Goal: Contribute content: Contribute content

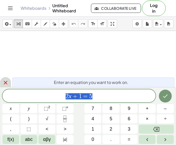
click at [7, 83] on icon at bounding box center [5, 83] width 6 height 6
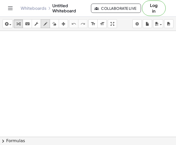
click at [45, 26] on icon "button" at bounding box center [46, 24] width 4 height 6
click at [133, 93] on div at bounding box center [88, 137] width 176 height 212
click at [45, 85] on div at bounding box center [88, 137] width 176 height 212
drag, startPoint x: 43, startPoint y: 42, endPoint x: 49, endPoint y: 50, distance: 9.5
click at [49, 50] on div at bounding box center [88, 137] width 176 height 212
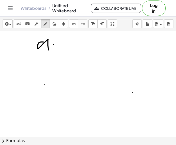
drag, startPoint x: 53, startPoint y: 45, endPoint x: 62, endPoint y: 45, distance: 8.5
click at [62, 45] on div at bounding box center [88, 137] width 176 height 212
drag, startPoint x: 53, startPoint y: 49, endPoint x: 66, endPoint y: 49, distance: 13.7
click at [66, 49] on div at bounding box center [88, 137] width 176 height 212
drag, startPoint x: 81, startPoint y: 43, endPoint x: 94, endPoint y: 53, distance: 16.0
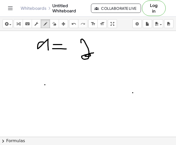
click at [94, 53] on div at bounding box center [88, 137] width 176 height 212
click at [75, 23] on icon "undo" at bounding box center [74, 24] width 5 height 6
drag, startPoint x: 75, startPoint y: 45, endPoint x: 89, endPoint y: 53, distance: 16.0
click at [89, 53] on div at bounding box center [88, 137] width 176 height 212
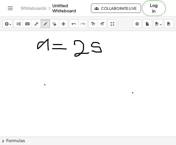
drag, startPoint x: 99, startPoint y: 44, endPoint x: 92, endPoint y: 51, distance: 10.2
click at [92, 51] on div at bounding box center [88, 137] width 176 height 212
drag, startPoint x: 104, startPoint y: 44, endPoint x: 116, endPoint y: 42, distance: 12.1
click at [116, 42] on div at bounding box center [88, 137] width 176 height 212
drag, startPoint x: 72, startPoint y: 59, endPoint x: 118, endPoint y: 58, distance: 45.2
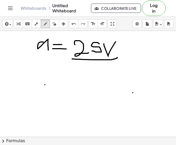
click at [118, 58] on div at bounding box center [88, 137] width 176 height 212
drag, startPoint x: 91, startPoint y: 68, endPoint x: 114, endPoint y: 75, distance: 24.1
click at [114, 75] on div at bounding box center [88, 137] width 176 height 212
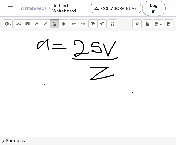
click at [56, 24] on button "erase" at bounding box center [54, 23] width 9 height 9
drag, startPoint x: 37, startPoint y: 51, endPoint x: 37, endPoint y: 45, distance: 6.7
click at [37, 45] on div at bounding box center [88, 137] width 176 height 212
click at [46, 23] on icon "button" at bounding box center [46, 24] width 4 height 6
drag, startPoint x: 41, startPoint y: 40, endPoint x: 39, endPoint y: 43, distance: 3.5
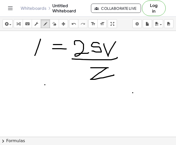
click at [37, 48] on div at bounding box center [88, 137] width 176 height 212
drag, startPoint x: 39, startPoint y: 42, endPoint x: 47, endPoint y: 53, distance: 13.4
click at [47, 53] on div at bounding box center [88, 137] width 176 height 212
drag, startPoint x: 38, startPoint y: 49, endPoint x: 44, endPoint y: 48, distance: 5.5
click at [44, 48] on div at bounding box center [88, 137] width 176 height 212
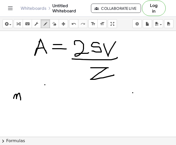
drag, startPoint x: 14, startPoint y: 96, endPoint x: 21, endPoint y: 100, distance: 7.8
click at [21, 100] on div at bounding box center [88, 137] width 176 height 212
drag, startPoint x: 23, startPoint y: 95, endPoint x: 27, endPoint y: 100, distance: 6.0
click at [27, 100] on div at bounding box center [88, 137] width 176 height 212
drag, startPoint x: 29, startPoint y: 96, endPoint x: 29, endPoint y: 99, distance: 3.4
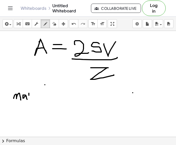
click at [29, 99] on div at bounding box center [88, 137] width 176 height 212
drag, startPoint x: 32, startPoint y: 95, endPoint x: 34, endPoint y: 99, distance: 4.3
click at [34, 99] on div at bounding box center [88, 137] width 176 height 212
click at [39, 99] on div at bounding box center [88, 137] width 176 height 212
click at [57, 96] on div at bounding box center [88, 137] width 176 height 212
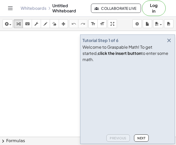
click at [170, 44] on icon "button" at bounding box center [169, 40] width 6 height 6
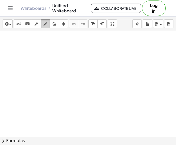
click at [47, 27] on icon "button" at bounding box center [46, 24] width 4 height 6
drag, startPoint x: 45, startPoint y: 39, endPoint x: 49, endPoint y: 37, distance: 4.1
click at [49, 37] on div at bounding box center [88, 137] width 176 height 212
drag, startPoint x: 45, startPoint y: 36, endPoint x: 53, endPoint y: 47, distance: 12.8
click at [53, 47] on div at bounding box center [88, 137] width 176 height 212
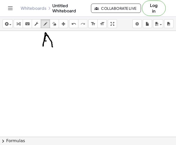
drag, startPoint x: 45, startPoint y: 41, endPoint x: 49, endPoint y: 42, distance: 4.5
click at [49, 42] on div at bounding box center [88, 137] width 176 height 212
drag, startPoint x: 57, startPoint y: 42, endPoint x: 64, endPoint y: 42, distance: 7.0
click at [64, 42] on div at bounding box center [88, 137] width 176 height 212
drag, startPoint x: 58, startPoint y: 44, endPoint x: 66, endPoint y: 44, distance: 7.5
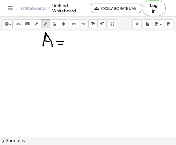
click at [66, 44] on div at bounding box center [88, 137] width 176 height 212
drag, startPoint x: 73, startPoint y: 41, endPoint x: 85, endPoint y: 48, distance: 14.6
click at [85, 48] on div at bounding box center [88, 137] width 176 height 212
drag, startPoint x: 95, startPoint y: 39, endPoint x: 89, endPoint y: 48, distance: 11.0
click at [89, 48] on div at bounding box center [88, 137] width 176 height 212
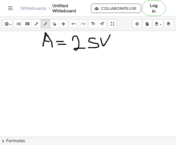
drag, startPoint x: 101, startPoint y: 38, endPoint x: 110, endPoint y: 35, distance: 9.9
click at [110, 35] on div at bounding box center [88, 137] width 176 height 212
drag, startPoint x: 70, startPoint y: 55, endPoint x: 110, endPoint y: 55, distance: 40.1
click at [110, 55] on div at bounding box center [88, 137] width 176 height 212
drag, startPoint x: 87, startPoint y: 59, endPoint x: 106, endPoint y: 67, distance: 20.6
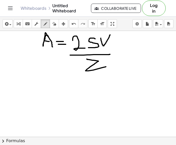
click at [106, 67] on div at bounding box center [88, 137] width 176 height 212
click at [51, 42] on div at bounding box center [88, 137] width 176 height 212
drag, startPoint x: 13, startPoint y: 91, endPoint x: 20, endPoint y: 95, distance: 7.8
click at [20, 95] on div at bounding box center [88, 137] width 176 height 212
drag, startPoint x: 21, startPoint y: 93, endPoint x: 26, endPoint y: 95, distance: 5.0
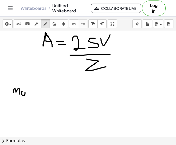
click at [26, 95] on div at bounding box center [88, 137] width 176 height 212
drag, startPoint x: 29, startPoint y: 91, endPoint x: 28, endPoint y: 99, distance: 7.8
click at [28, 99] on div at bounding box center [88, 137] width 176 height 212
drag, startPoint x: 32, startPoint y: 94, endPoint x: 35, endPoint y: 97, distance: 4.6
click at [35, 97] on div at bounding box center [88, 137] width 176 height 212
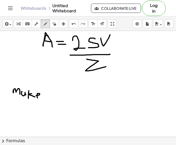
drag, startPoint x: 36, startPoint y: 96, endPoint x: 44, endPoint y: 95, distance: 8.3
click at [44, 95] on div at bounding box center [88, 137] width 176 height 212
drag, startPoint x: 54, startPoint y: 92, endPoint x: 51, endPoint y: 97, distance: 6.2
click at [51, 97] on div at bounding box center [88, 137] width 176 height 212
click at [74, 83] on div at bounding box center [88, 137] width 176 height 212
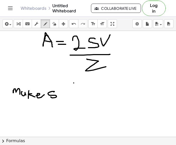
drag, startPoint x: 74, startPoint y: 83, endPoint x: 33, endPoint y: 72, distance: 42.2
click at [33, 72] on div at bounding box center [88, 137] width 176 height 212
click at [53, 24] on icon "button" at bounding box center [55, 24] width 4 height 6
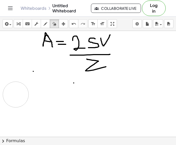
drag, startPoint x: 62, startPoint y: 99, endPoint x: 16, endPoint y: 95, distance: 46.2
click at [16, 95] on div at bounding box center [88, 137] width 176 height 212
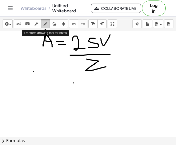
click at [47, 26] on icon "button" at bounding box center [46, 24] width 4 height 6
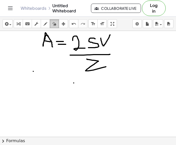
click at [58, 22] on button "erase" at bounding box center [54, 23] width 9 height 9
drag, startPoint x: 30, startPoint y: 89, endPoint x: 28, endPoint y: 114, distance: 25.4
click at [28, 114] on div at bounding box center [88, 137] width 176 height 212
click at [45, 26] on icon "button" at bounding box center [46, 24] width 4 height 6
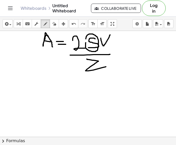
click at [86, 42] on div at bounding box center [88, 137] width 176 height 212
drag, startPoint x: 73, startPoint y: 62, endPoint x: 56, endPoint y: 45, distance: 24.1
click at [56, 45] on div at bounding box center [88, 137] width 176 height 212
drag, startPoint x: 18, startPoint y: 86, endPoint x: 23, endPoint y: 99, distance: 13.4
click at [23, 99] on div at bounding box center [88, 137] width 176 height 212
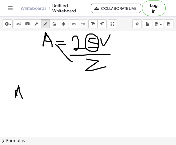
drag, startPoint x: 17, startPoint y: 96, endPoint x: 23, endPoint y: 96, distance: 6.2
click at [23, 96] on div at bounding box center [88, 137] width 176 height 212
drag, startPoint x: 30, startPoint y: 92, endPoint x: 41, endPoint y: 97, distance: 11.7
click at [41, 97] on div at bounding box center [88, 137] width 176 height 212
drag, startPoint x: 57, startPoint y: 93, endPoint x: 56, endPoint y: 95, distance: 2.9
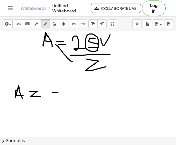
click at [59, 93] on div at bounding box center [88, 137] width 176 height 212
drag, startPoint x: 54, startPoint y: 95, endPoint x: 62, endPoint y: 95, distance: 7.5
click at [62, 95] on div at bounding box center [88, 137] width 176 height 212
drag, startPoint x: 71, startPoint y: 94, endPoint x: 81, endPoint y: 98, distance: 11.1
click at [81, 98] on div at bounding box center [88, 137] width 176 height 212
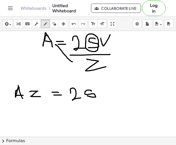
drag, startPoint x: 88, startPoint y: 90, endPoint x: 88, endPoint y: 96, distance: 5.7
click at [88, 96] on div at bounding box center [88, 137] width 176 height 212
drag, startPoint x: 98, startPoint y: 91, endPoint x: 104, endPoint y: 87, distance: 6.6
click at [104, 87] on div at bounding box center [88, 137] width 176 height 212
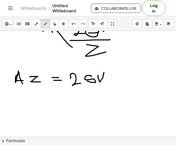
scroll to position [18, 0]
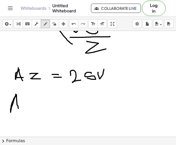
drag, startPoint x: 16, startPoint y: 95, endPoint x: 18, endPoint y: 109, distance: 14.4
click at [18, 109] on div at bounding box center [88, 119] width 176 height 212
drag, startPoint x: 11, startPoint y: 104, endPoint x: 21, endPoint y: 105, distance: 10.4
click at [21, 105] on div at bounding box center [88, 119] width 176 height 212
drag, startPoint x: 29, startPoint y: 101, endPoint x: 24, endPoint y: 107, distance: 7.7
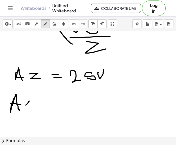
click at [24, 107] on div at bounding box center [88, 119] width 176 height 212
drag, startPoint x: 23, startPoint y: 101, endPoint x: 32, endPoint y: 110, distance: 13.3
click at [32, 110] on div at bounding box center [88, 119] width 176 height 212
drag, startPoint x: 42, startPoint y: 102, endPoint x: 47, endPoint y: 108, distance: 7.8
click at [47, 108] on div at bounding box center [88, 119] width 176 height 212
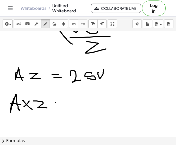
drag, startPoint x: 55, startPoint y: 103, endPoint x: 62, endPoint y: 105, distance: 6.9
click at [63, 104] on div at bounding box center [88, 119] width 176 height 212
drag, startPoint x: 56, startPoint y: 106, endPoint x: 62, endPoint y: 106, distance: 6.5
click at [61, 106] on div at bounding box center [88, 119] width 176 height 212
drag, startPoint x: 75, startPoint y: 96, endPoint x: 92, endPoint y: 109, distance: 20.7
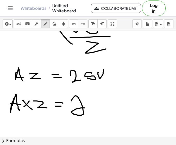
click at [92, 109] on div at bounding box center [88, 119] width 176 height 212
drag, startPoint x: 98, startPoint y: 104, endPoint x: 91, endPoint y: 109, distance: 8.6
click at [91, 111] on div at bounding box center [88, 119] width 176 height 212
drag, startPoint x: 91, startPoint y: 106, endPoint x: 103, endPoint y: 114, distance: 14.1
click at [103, 114] on div at bounding box center [88, 119] width 176 height 212
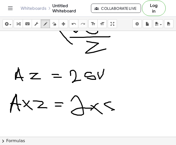
drag, startPoint x: 106, startPoint y: 103, endPoint x: 113, endPoint y: 111, distance: 10.4
click at [107, 112] on div at bounding box center [88, 119] width 176 height 212
drag, startPoint x: 125, startPoint y: 103, endPoint x: 117, endPoint y: 107, distance: 9.0
click at [116, 109] on div at bounding box center [88, 119] width 176 height 212
drag, startPoint x: 117, startPoint y: 105, endPoint x: 123, endPoint y: 110, distance: 8.1
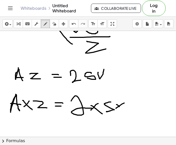
click at [123, 110] on div at bounding box center [88, 119] width 176 height 212
drag, startPoint x: 129, startPoint y: 103, endPoint x: 136, endPoint y: 100, distance: 7.6
click at [136, 100] on div at bounding box center [88, 119] width 176 height 212
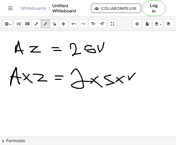
scroll to position [58, 0]
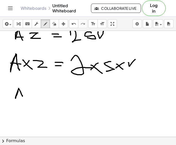
drag, startPoint x: 18, startPoint y: 91, endPoint x: 22, endPoint y: 97, distance: 7.0
click at [22, 97] on div at bounding box center [88, 79] width 176 height 212
drag, startPoint x: 17, startPoint y: 95, endPoint x: 23, endPoint y: 94, distance: 6.8
click at [23, 94] on div at bounding box center [88, 79] width 176 height 212
drag, startPoint x: 24, startPoint y: 93, endPoint x: 34, endPoint y: 97, distance: 11.1
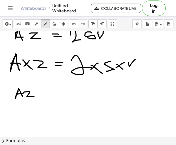
click at [34, 97] on div at bounding box center [88, 79] width 176 height 212
drag, startPoint x: 51, startPoint y: 93, endPoint x: 58, endPoint y: 94, distance: 7.1
click at [59, 93] on div at bounding box center [88, 79] width 176 height 212
drag, startPoint x: 52, startPoint y: 95, endPoint x: 60, endPoint y: 96, distance: 8.8
click at [60, 96] on div at bounding box center [88, 79] width 176 height 212
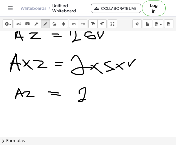
drag, startPoint x: 80, startPoint y: 94, endPoint x: 90, endPoint y: 101, distance: 12.0
click at [90, 101] on div at bounding box center [88, 79] width 176 height 212
drag, startPoint x: 96, startPoint y: 93, endPoint x: 93, endPoint y: 99, distance: 6.8
click at [93, 99] on div at bounding box center [88, 79] width 176 height 212
drag, startPoint x: 100, startPoint y: 94, endPoint x: 106, endPoint y: 91, distance: 6.1
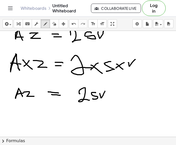
click at [106, 91] on div at bounding box center [88, 79] width 176 height 212
drag, startPoint x: 77, startPoint y: 107, endPoint x: 112, endPoint y: 108, distance: 34.9
click at [112, 108] on div at bounding box center [88, 79] width 176 height 212
drag, startPoint x: 87, startPoint y: 113, endPoint x: 99, endPoint y: 118, distance: 12.9
click at [99, 118] on div at bounding box center [88, 79] width 176 height 212
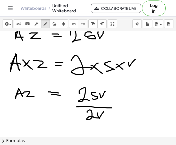
drag, startPoint x: 97, startPoint y: 113, endPoint x: 105, endPoint y: 111, distance: 7.8
click at [105, 111] on div at bounding box center [88, 79] width 176 height 212
drag, startPoint x: 14, startPoint y: 103, endPoint x: 41, endPoint y: 102, distance: 27.4
click at [41, 102] on div at bounding box center [88, 79] width 176 height 212
drag, startPoint x: 19, startPoint y: 109, endPoint x: 26, endPoint y: 116, distance: 9.7
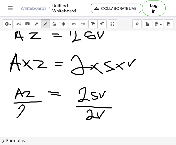
click at [26, 116] on div at bounding box center [88, 79] width 176 height 212
drag, startPoint x: 27, startPoint y: 110, endPoint x: 35, endPoint y: 103, distance: 10.1
click at [35, 103] on div at bounding box center [88, 79] width 176 height 212
drag, startPoint x: 86, startPoint y: 114, endPoint x: 92, endPoint y: 119, distance: 8.2
click at [92, 119] on div at bounding box center [88, 79] width 176 height 212
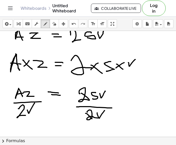
drag, startPoint x: 81, startPoint y: 94, endPoint x: 90, endPoint y: 100, distance: 10.7
click at [90, 100] on div at bounding box center [88, 79] width 176 height 212
drag
click at [109, 121] on div at bounding box center [88, 79] width 176 height 212
click at [110, 101] on div at bounding box center [88, 79] width 176 height 212
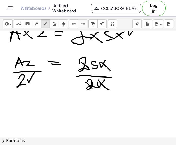
scroll to position [105, 0]
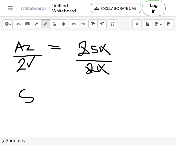
click at [22, 101] on div at bounding box center [88, 85] width 176 height 319
click at [50, 95] on div at bounding box center [88, 85] width 176 height 319
click at [52, 98] on div at bounding box center [88, 85] width 176 height 319
click at [73, 98] on div at bounding box center [88, 85] width 176 height 319
click at [74, 94] on div at bounding box center [88, 85] width 176 height 319
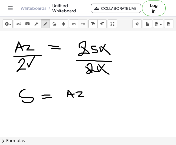
click at [86, 96] on div at bounding box center [88, 85] width 176 height 319
click at [89, 103] on div at bounding box center [88, 85] width 176 height 319
click at [82, 113] on div at bounding box center [88, 85] width 176 height 319
click at [87, 107] on div at bounding box center [88, 85] width 176 height 319
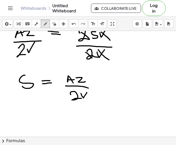
scroll to position [124, 0]
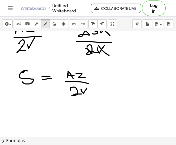
drag, startPoint x: 27, startPoint y: 71, endPoint x: 21, endPoint y: 75, distance: 6.6
click at [21, 75] on div at bounding box center [88, 66] width 176 height 319
drag, startPoint x: 20, startPoint y: 109, endPoint x: 31, endPoint y: 111, distance: 11.2
click at [31, 111] on div at bounding box center [88, 66] width 176 height 319
drag, startPoint x: 39, startPoint y: 103, endPoint x: 40, endPoint y: 108, distance: 5.1
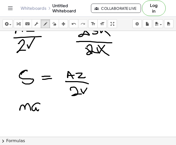
click at [40, 109] on div at bounding box center [88, 66] width 176 height 319
drag, startPoint x: 43, startPoint y: 103, endPoint x: 43, endPoint y: 109, distance: 6.7
click at [43, 109] on div at bounding box center [88, 66] width 176 height 319
click at [49, 109] on div at bounding box center [88, 66] width 176 height 319
click at [54, 110] on div at bounding box center [88, 66] width 176 height 319
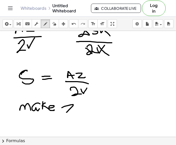
click at [73, 111] on div at bounding box center [88, 66] width 176 height 319
click at [93, 111] on div at bounding box center [88, 66] width 176 height 319
click at [101, 111] on div at bounding box center [88, 66] width 176 height 319
click at [103, 109] on div at bounding box center [88, 66] width 176 height 319
click at [105, 110] on div at bounding box center [88, 66] width 176 height 319
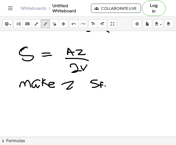
scroll to position [147, 0]
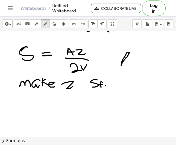
click at [128, 54] on div at bounding box center [88, 43] width 176 height 319
drag, startPoint x: 128, startPoint y: 54, endPoint x: 124, endPoint y: 62, distance: 8.4
click at [124, 62] on div at bounding box center [88, 43] width 176 height 319
drag, startPoint x: 124, startPoint y: 62, endPoint x: 135, endPoint y: 71, distance: 14.3
click at [135, 71] on div at bounding box center [88, 43] width 176 height 319
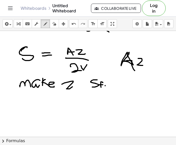
drag, startPoint x: 139, startPoint y: 59, endPoint x: 144, endPoint y: 66, distance: 9.2
click at [144, 66] on div at bounding box center [88, 43] width 176 height 319
click at [52, 27] on button "erase" at bounding box center [54, 23] width 9 height 9
drag, startPoint x: 133, startPoint y: 39, endPoint x: 133, endPoint y: 44, distance: 5.9
click at [133, 44] on div at bounding box center [88, 43] width 176 height 319
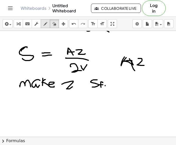
click at [49, 26] on button "draw" at bounding box center [45, 23] width 9 height 9
drag, startPoint x: 125, startPoint y: 42, endPoint x: 132, endPoint y: 46, distance: 7.6
click at [132, 46] on div at bounding box center [88, 43] width 176 height 319
drag, startPoint x: 136, startPoint y: 41, endPoint x: 139, endPoint y: 46, distance: 6.1
click at [139, 46] on div at bounding box center [88, 43] width 176 height 319
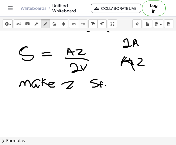
drag, startPoint x: 135, startPoint y: 44, endPoint x: 139, endPoint y: 44, distance: 4.2
click at [139, 44] on div at bounding box center [88, 43] width 176 height 319
drag, startPoint x: 156, startPoint y: 50, endPoint x: 157, endPoint y: 42, distance: 7.3
click at [156, 48] on div at bounding box center [88, 43] width 176 height 319
drag, startPoint x: 158, startPoint y: 43, endPoint x: 160, endPoint y: 49, distance: 6.3
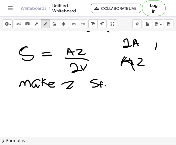
click at [160, 49] on div at bounding box center [88, 43] width 176 height 319
click at [160, 46] on div at bounding box center [88, 43] width 176 height 319
drag, startPoint x: 164, startPoint y: 45, endPoint x: 164, endPoint y: 49, distance: 4.4
click at [164, 49] on div at bounding box center [88, 43] width 176 height 319
drag, startPoint x: 163, startPoint y: 47, endPoint x: 166, endPoint y: 47, distance: 2.8
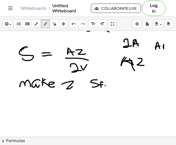
click at [166, 47] on div at bounding box center [88, 43] width 176 height 319
drag, startPoint x: 168, startPoint y: 45, endPoint x: 171, endPoint y: 50, distance: 6.4
click at [171, 50] on div at bounding box center [88, 43] width 176 height 319
drag, startPoint x: 167, startPoint y: 48, endPoint x: 170, endPoint y: 48, distance: 3.1
click at [169, 48] on div at bounding box center [88, 43] width 176 height 319
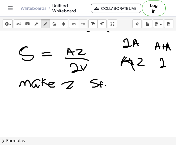
drag, startPoint x: 161, startPoint y: 61, endPoint x: 167, endPoint y: 67, distance: 8.8
click at [167, 67] on div at bounding box center [88, 43] width 176 height 319
drag, startPoint x: 170, startPoint y: 60, endPoint x: 168, endPoint y: 67, distance: 7.0
click at [168, 67] on div at bounding box center [88, 43] width 176 height 319
drag, startPoint x: 169, startPoint y: 62, endPoint x: 169, endPoint y: 65, distance: 3.6
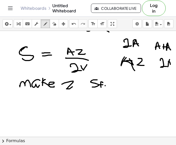
click at [172, 66] on div at bounding box center [88, 43] width 176 height 319
drag, startPoint x: 166, startPoint y: 65, endPoint x: 169, endPoint y: 64, distance: 3.4
click at [169, 64] on div at bounding box center [88, 43] width 176 height 319
drag, startPoint x: 146, startPoint y: 82, endPoint x: 154, endPoint y: 87, distance: 9.0
click at [153, 87] on div at bounding box center [88, 43] width 176 height 319
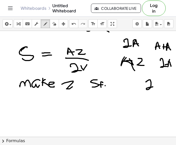
click at [155, 86] on div at bounding box center [88, 43] width 176 height 319
drag, startPoint x: 155, startPoint y: 83, endPoint x: 159, endPoint y: 87, distance: 5.9
click at [159, 87] on div at bounding box center [88, 43] width 176 height 319
drag, startPoint x: 163, startPoint y: 83, endPoint x: 164, endPoint y: 87, distance: 4.6
click at [164, 87] on div at bounding box center [88, 43] width 176 height 319
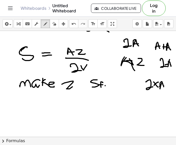
drag, startPoint x: 160, startPoint y: 87, endPoint x: 164, endPoint y: 86, distance: 3.6
click at [164, 87] on div at bounding box center [88, 43] width 176 height 319
drag, startPoint x: 149, startPoint y: 95, endPoint x: 161, endPoint y: 99, distance: 12.3
click at [159, 99] on div at bounding box center [88, 43] width 176 height 319
drag, startPoint x: 163, startPoint y: 94, endPoint x: 163, endPoint y: 98, distance: 4.9
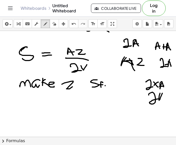
click at [163, 98] on div at bounding box center [88, 43] width 176 height 319
drag, startPoint x: 159, startPoint y: 97, endPoint x: 164, endPoint y: 97, distance: 5.4
click at [164, 97] on div at bounding box center [88, 43] width 176 height 319
drag, startPoint x: 125, startPoint y: 112, endPoint x: 130, endPoint y: 120, distance: 9.5
click at [130, 120] on div at bounding box center [88, 43] width 176 height 319
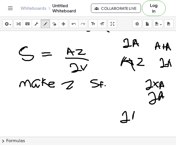
drag, startPoint x: 134, startPoint y: 115, endPoint x: 139, endPoint y: 119, distance: 6.6
click at [139, 119] on div at bounding box center [88, 43] width 176 height 319
drag, startPoint x: 132, startPoint y: 118, endPoint x: 139, endPoint y: 117, distance: 6.8
click at [139, 117] on div at bounding box center [88, 43] width 176 height 319
click at [142, 113] on div at bounding box center [88, 43] width 176 height 319
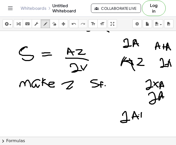
drag, startPoint x: 139, startPoint y: 115, endPoint x: 148, endPoint y: 116, distance: 8.3
click at [148, 116] on div at bounding box center [88, 43] width 176 height 319
drag, startPoint x: 149, startPoint y: 114, endPoint x: 147, endPoint y: 119, distance: 5.1
click at [147, 119] on div at bounding box center [88, 43] width 176 height 319
drag, startPoint x: 149, startPoint y: 113, endPoint x: 151, endPoint y: 118, distance: 5.4
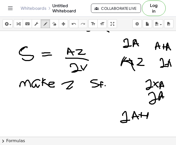
click at [151, 118] on div at bounding box center [88, 43] width 176 height 319
click at [154, 117] on div at bounding box center [88, 43] width 176 height 319
click at [154, 118] on div at bounding box center [88, 43] width 176 height 319
click at [158, 119] on div at bounding box center [88, 43] width 176 height 319
click at [161, 119] on div at bounding box center [88, 43] width 176 height 319
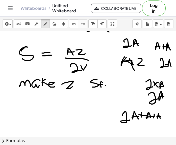
click at [161, 117] on div at bounding box center [88, 43] width 176 height 319
click at [156, 117] on div at bounding box center [88, 43] width 176 height 319
click at [142, 130] on div at bounding box center [88, 43] width 176 height 319
click at [138, 135] on div at bounding box center [88, 43] width 176 height 319
click at [148, 132] on div at bounding box center [88, 43] width 176 height 319
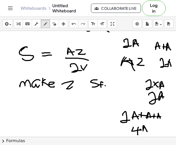
click at [148, 129] on div at bounding box center [88, 43] width 176 height 319
click at [101, 127] on div at bounding box center [88, 43] width 176 height 319
click at [98, 133] on div at bounding box center [88, 43] width 176 height 319
click at [105, 129] on div at bounding box center [88, 43] width 176 height 319
click at [111, 131] on div at bounding box center [88, 43] width 176 height 319
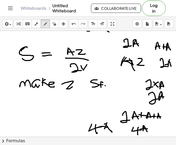
click at [110, 128] on div at bounding box center [88, 43] width 176 height 319
click at [99, 132] on div at bounding box center [88, 43] width 176 height 319
click at [107, 136] on div at bounding box center [88, 43] width 176 height 319
click at [56, 28] on div "insert select one: Math Expression Function Text Youtube Video Graphing Geometr…" at bounding box center [88, 24] width 176 height 14
click at [55, 25] on icon "button" at bounding box center [55, 24] width 4 height 6
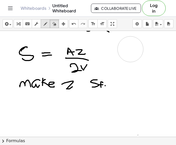
drag, startPoint x: 118, startPoint y: 137, endPoint x: 41, endPoint y: 24, distance: 136.9
click at [131, 43] on div at bounding box center [88, 43] width 176 height 319
click at [45, 24] on icon "button" at bounding box center [46, 24] width 4 height 6
click at [121, 48] on div at bounding box center [88, 43] width 176 height 319
drag, startPoint x: 124, startPoint y: 42, endPoint x: 125, endPoint y: 47, distance: 5.3
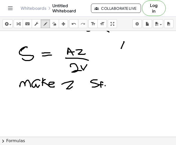
click at [128, 47] on div at bounding box center [88, 43] width 176 height 319
drag, startPoint x: 122, startPoint y: 47, endPoint x: 132, endPoint y: 44, distance: 10.1
click at [132, 44] on div at bounding box center [88, 43] width 176 height 319
drag, startPoint x: 135, startPoint y: 42, endPoint x: 130, endPoint y: 51, distance: 10.2
click at [130, 51] on div at bounding box center [88, 43] width 176 height 319
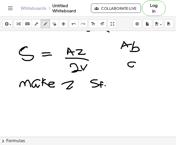
drag, startPoint x: 136, startPoint y: 63, endPoint x: 137, endPoint y: 70, distance: 7.1
click at [137, 70] on div at bounding box center [88, 43] width 176 height 319
drag, startPoint x: 141, startPoint y: 67, endPoint x: 140, endPoint y: 70, distance: 2.7
click at [140, 70] on div at bounding box center [88, 43] width 176 height 319
drag, startPoint x: 139, startPoint y: 66, endPoint x: 144, endPoint y: 72, distance: 7.5
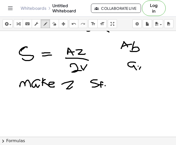
click at [144, 72] on div at bounding box center [88, 43] width 176 height 319
click at [148, 72] on div at bounding box center [88, 43] width 176 height 319
drag, startPoint x: 130, startPoint y: 88, endPoint x: 132, endPoint y: 95, distance: 7.4
click at [132, 95] on div at bounding box center [88, 43] width 176 height 319
drag, startPoint x: 137, startPoint y: 91, endPoint x: 143, endPoint y: 91, distance: 6.7
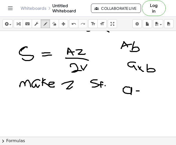
click at [143, 91] on div at bounding box center [88, 43] width 176 height 319
click at [147, 94] on div at bounding box center [88, 43] width 176 height 319
drag, startPoint x: 122, startPoint y: 106, endPoint x: 132, endPoint y: 110, distance: 10.6
click at [132, 110] on div at bounding box center [88, 43] width 176 height 319
click at [135, 109] on div at bounding box center [88, 43] width 176 height 319
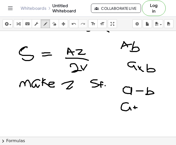
drag, startPoint x: 134, startPoint y: 108, endPoint x: 137, endPoint y: 108, distance: 3.6
click at [137, 108] on div at bounding box center [88, 43] width 176 height 319
drag, startPoint x: 143, startPoint y: 105, endPoint x: 144, endPoint y: 109, distance: 3.5
click at [144, 109] on div at bounding box center [88, 43] width 176 height 319
drag, startPoint x: 111, startPoint y: 106, endPoint x: 107, endPoint y: 107, distance: 3.6
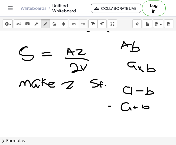
click at [105, 106] on div at bounding box center [88, 43] width 176 height 319
click at [106, 110] on div at bounding box center [88, 43] width 176 height 319
drag, startPoint x: 112, startPoint y: 104, endPoint x: 105, endPoint y: 114, distance: 12.7
click at [105, 114] on div at bounding box center [88, 43] width 176 height 319
drag, startPoint x: 81, startPoint y: 107, endPoint x: 84, endPoint y: 112, distance: 5.4
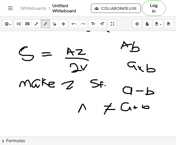
click at [86, 111] on div at bounding box center [88, 43] width 176 height 319
drag, startPoint x: 84, startPoint y: 109, endPoint x: 89, endPoint y: 107, distance: 5.8
click at [89, 107] on div at bounding box center [88, 43] width 176 height 319
drag, startPoint x: 89, startPoint y: 105, endPoint x: 87, endPoint y: 109, distance: 4.6
click at [87, 109] on div at bounding box center [88, 43] width 176 height 319
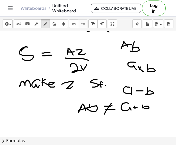
drag, startPoint x: 112, startPoint y: 106, endPoint x: 116, endPoint y: 106, distance: 3.1
click at [116, 106] on div at bounding box center [88, 43] width 176 height 319
drag, startPoint x: 108, startPoint y: 110, endPoint x: 103, endPoint y: 110, distance: 4.7
click at [103, 110] on div at bounding box center [88, 43] width 176 height 319
click at [55, 25] on icon "button" at bounding box center [55, 24] width 4 height 6
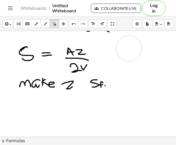
drag, startPoint x: 82, startPoint y: 115, endPoint x: 141, endPoint y: 66, distance: 77.0
click at [129, 49] on div at bounding box center [88, 43] width 176 height 319
click at [80, 104] on div at bounding box center [88, 43] width 176 height 319
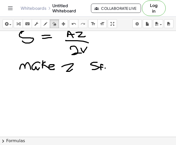
scroll to position [160, 0]
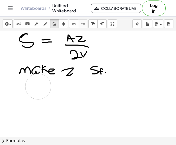
click at [38, 87] on div at bounding box center [88, 30] width 176 height 319
drag, startPoint x: 38, startPoint y: 87, endPoint x: 47, endPoint y: 60, distance: 28.4
click at [47, 60] on div at bounding box center [88, 30] width 176 height 319
click at [73, 26] on icon "undo" at bounding box center [74, 24] width 5 height 6
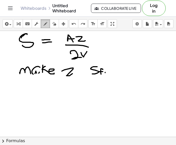
click at [45, 27] on icon "button" at bounding box center [46, 24] width 4 height 6
drag, startPoint x: 40, startPoint y: 95, endPoint x: 33, endPoint y: 102, distance: 10.1
click at [33, 102] on div at bounding box center [88, 30] width 176 height 319
drag, startPoint x: 49, startPoint y: 103, endPoint x: 49, endPoint y: 106, distance: 3.7
click at [49, 106] on div at bounding box center [88, 30] width 176 height 319
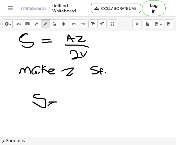
drag, startPoint x: 49, startPoint y: 106, endPoint x: 56, endPoint y: 106, distance: 7.0
click at [56, 106] on div at bounding box center [88, 30] width 176 height 319
drag, startPoint x: 65, startPoint y: 100, endPoint x: 72, endPoint y: 104, distance: 7.6
click at [72, 104] on div at bounding box center [88, 30] width 176 height 319
drag, startPoint x: 65, startPoint y: 98, endPoint x: 76, endPoint y: 98, distance: 11.1
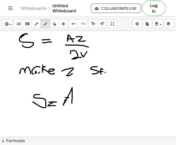
click at [76, 98] on div at bounding box center [88, 30] width 176 height 319
drag, startPoint x: 79, startPoint y: 98, endPoint x: 85, endPoint y: 105, distance: 9.3
click at [85, 105] on div at bounding box center [88, 30] width 176 height 319
drag, startPoint x: 63, startPoint y: 114, endPoint x: 77, endPoint y: 114, distance: 14.5
click at [77, 114] on div at bounding box center [88, 30] width 176 height 319
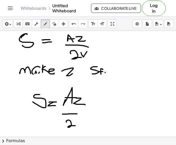
drag, startPoint x: 66, startPoint y: 122, endPoint x: 77, endPoint y: 126, distance: 11.4
click at [77, 126] on div at bounding box center [88, 30] width 176 height 319
drag, startPoint x: 76, startPoint y: 124, endPoint x: 82, endPoint y: 121, distance: 6.8
click at [82, 121] on div at bounding box center [88, 30] width 176 height 319
drag, startPoint x: 98, startPoint y: 110, endPoint x: 89, endPoint y: 119, distance: 13.3
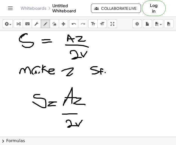
click at [88, 119] on div at bounding box center [88, 30] width 176 height 319
drag, startPoint x: 91, startPoint y: 112, endPoint x: 104, endPoint y: 120, distance: 15.6
click at [103, 120] on div at bounding box center [88, 30] width 176 height 319
drag, startPoint x: 109, startPoint y: 101, endPoint x: 119, endPoint y: 105, distance: 11.0
click at [119, 105] on div at bounding box center [88, 30] width 176 height 319
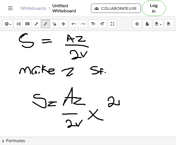
drag, startPoint x: 119, startPoint y: 101, endPoint x: 125, endPoint y: 98, distance: 6.2
click at [125, 98] on div at bounding box center [88, 30] width 176 height 319
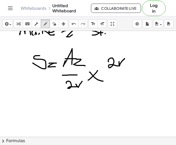
scroll to position [201, 0]
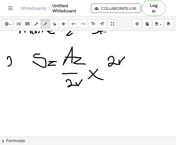
drag, startPoint x: 7, startPoint y: 59, endPoint x: 15, endPoint y: 65, distance: 9.7
drag, startPoint x: 19, startPoint y: 61, endPoint x: 22, endPoint y: 58, distance: 4.8
drag, startPoint x: 27, startPoint y: 58, endPoint x: 25, endPoint y: 64, distance: 6.6
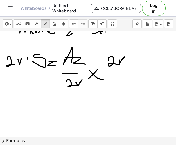
drag, startPoint x: 24, startPoint y: 59, endPoint x: 30, endPoint y: 64, distance: 8.0
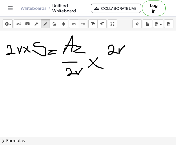
scroll to position [213, 0]
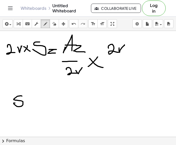
drag, startPoint x: 21, startPoint y: 96, endPoint x: 15, endPoint y: 103, distance: 9.5
click at [15, 103] on div at bounding box center [88, 30] width 176 height 425
drag, startPoint x: 26, startPoint y: 102, endPoint x: 33, endPoint y: 104, distance: 7.6
click at [33, 104] on div at bounding box center [88, 30] width 176 height 425
drag, startPoint x: 33, startPoint y: 99, endPoint x: 39, endPoint y: 97, distance: 6.6
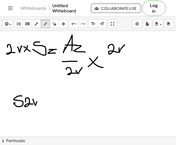
click at [39, 97] on div at bounding box center [88, 30] width 176 height 425
drag, startPoint x: 51, startPoint y: 100, endPoint x: 55, endPoint y: 101, distance: 4.2
click at [56, 101] on div at bounding box center [88, 30] width 176 height 425
drag, startPoint x: 50, startPoint y: 102, endPoint x: 56, endPoint y: 102, distance: 6.7
click at [56, 102] on div at bounding box center [88, 30] width 176 height 425
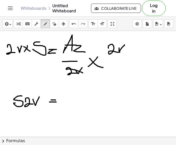
drag, startPoint x: 77, startPoint y: 71, endPoint x: 83, endPoint y: 73, distance: 6.1
click at [83, 73] on div at bounding box center [88, 30] width 176 height 425
drag, startPoint x: 112, startPoint y: 49, endPoint x: 123, endPoint y: 53, distance: 12.3
click at [123, 53] on div at bounding box center [88, 30] width 176 height 425
drag, startPoint x: 69, startPoint y: 97, endPoint x: 74, endPoint y: 105, distance: 9.0
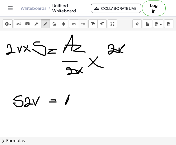
click at [75, 105] on div at bounding box center [88, 30] width 176 height 425
drag, startPoint x: 72, startPoint y: 100, endPoint x: 75, endPoint y: 100, distance: 3.1
click at [75, 100] on div at bounding box center [88, 30] width 176 height 425
drag, startPoint x: 78, startPoint y: 100, endPoint x: 87, endPoint y: 102, distance: 9.4
click at [87, 102] on div at bounding box center [88, 30] width 176 height 425
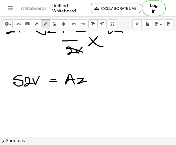
scroll to position [238, 0]
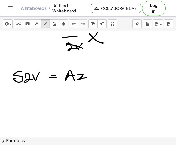
drag, startPoint x: 65, startPoint y: 85, endPoint x: 88, endPoint y: 87, distance: 23.6
click at [88, 87] on div at bounding box center [88, 5] width 176 height 425
drag, startPoint x: 75, startPoint y: 88, endPoint x: 80, endPoint y: 95, distance: 8.6
click at [80, 95] on div at bounding box center [88, 5] width 176 height 425
click at [85, 93] on div at bounding box center [88, 5] width 176 height 425
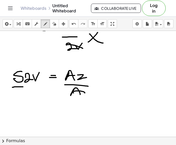
click at [33, 87] on div at bounding box center [88, 5] width 176 height 425
click at [20, 98] on div at bounding box center [88, 5] width 176 height 425
click at [29, 99] on div at bounding box center [88, 5] width 176 height 425
click at [36, 94] on div at bounding box center [88, 5] width 176 height 425
click at [84, 97] on div at bounding box center [88, 5] width 176 height 425
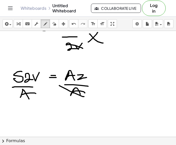
click at [80, 81] on div at bounding box center [88, 5] width 176 height 425
click at [34, 118] on div at bounding box center [88, 5] width 176 height 425
click at [52, 115] on div at bounding box center [88, 5] width 176 height 425
click at [52, 118] on div at bounding box center [88, 5] width 176 height 425
click at [68, 117] on div at bounding box center [88, 5] width 176 height 425
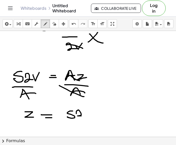
click at [83, 116] on div at bounding box center [88, 5] width 176 height 425
click at [91, 112] on div at bounding box center [88, 5] width 176 height 425
click at [93, 121] on div at bounding box center [88, 5] width 176 height 425
click at [86, 131] on div at bounding box center [88, 5] width 176 height 425
click at [89, 128] on div at bounding box center [88, 5] width 176 height 425
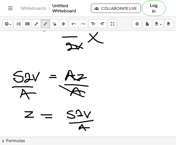
click at [78, 131] on div at bounding box center [88, 5] width 176 height 425
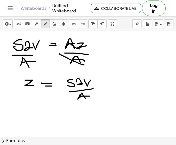
scroll to position [271, 0]
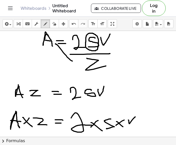
scroll to position [0, 0]
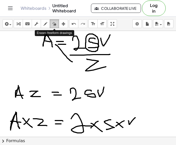
click at [52, 27] on button "erase" at bounding box center [54, 23] width 9 height 9
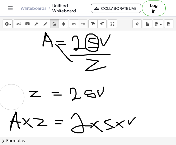
drag, startPoint x: 6, startPoint y: 83, endPoint x: 11, endPoint y: 97, distance: 15.0
click at [46, 23] on icon "button" at bounding box center [46, 24] width 4 height 6
drag, startPoint x: 18, startPoint y: 87, endPoint x: 24, endPoint y: 101, distance: 14.5
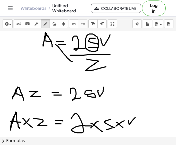
drag, startPoint x: 16, startPoint y: 94, endPoint x: 22, endPoint y: 96, distance: 6.7
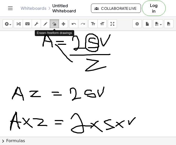
click at [53, 26] on icon "button" at bounding box center [55, 24] width 4 height 6
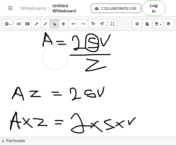
drag, startPoint x: 67, startPoint y: 71, endPoint x: 55, endPoint y: 57, distance: 17.6
click at [47, 26] on icon "button" at bounding box center [46, 24] width 4 height 6
drag, startPoint x: 52, startPoint y: 44, endPoint x: 53, endPoint y: 49, distance: 5.1
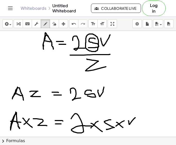
drag, startPoint x: 44, startPoint y: 45, endPoint x: 44, endPoint y: 51, distance: 5.2
drag, startPoint x: 57, startPoint y: 42, endPoint x: 64, endPoint y: 41, distance: 6.5
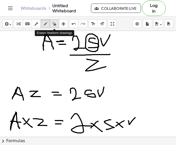
click at [54, 24] on icon "button" at bounding box center [55, 24] width 4 height 6
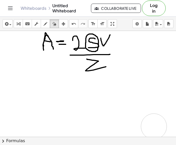
drag, startPoint x: 140, startPoint y: 96, endPoint x: 114, endPoint y: 119, distance: 34.1
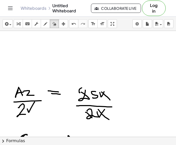
scroll to position [74, 0]
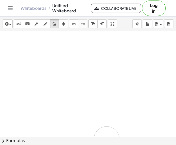
drag, startPoint x: 63, startPoint y: 85, endPoint x: 108, endPoint y: 102, distance: 48.1
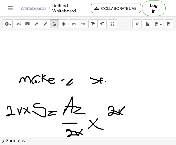
scroll to position [152, 0]
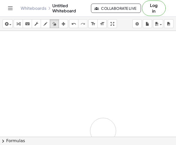
drag, startPoint x: 41, startPoint y: 95, endPoint x: 52, endPoint y: 136, distance: 42.7
click at [55, 136] on div at bounding box center [88, 91] width 176 height 425
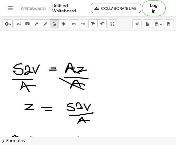
scroll to position [255, 0]
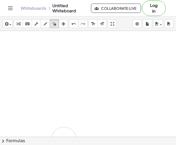
drag, startPoint x: 93, startPoint y: 110, endPoint x: 76, endPoint y: 131, distance: 27.2
drag, startPoint x: 41, startPoint y: 140, endPoint x: 39, endPoint y: 104, distance: 35.5
click at [39, 104] on div "insert select one: Math Expression Function Text Youtube Video Graphing Geometr…" at bounding box center [88, 81] width 176 height 129
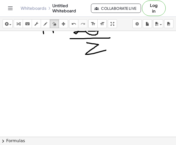
scroll to position [0, 0]
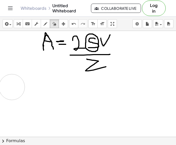
drag, startPoint x: 7, startPoint y: 92, endPoint x: 12, endPoint y: 87, distance: 6.6
click at [12, 87] on div at bounding box center [88, 137] width 176 height 212
click at [44, 22] on icon "button" at bounding box center [46, 24] width 4 height 6
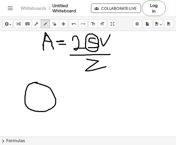
drag, startPoint x: 37, startPoint y: 83, endPoint x: 35, endPoint y: 83, distance: 2.8
click at [35, 83] on div at bounding box center [88, 137] width 176 height 212
click at [53, 25] on icon "button" at bounding box center [55, 24] width 4 height 6
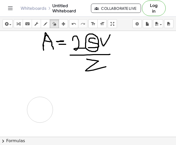
drag, startPoint x: 55, startPoint y: 100, endPoint x: 34, endPoint y: 112, distance: 23.9
click at [35, 112] on div at bounding box center [88, 137] width 176 height 212
click at [46, 24] on icon "button" at bounding box center [46, 24] width 4 height 6
drag, startPoint x: 37, startPoint y: 71, endPoint x: 34, endPoint y: 102, distance: 31.2
click at [34, 102] on div at bounding box center [88, 137] width 176 height 212
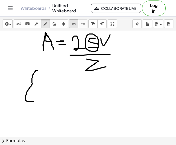
click at [73, 26] on icon "undo" at bounding box center [74, 24] width 5 height 6
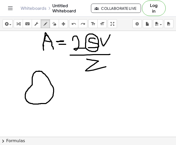
click at [39, 71] on div at bounding box center [88, 137] width 176 height 212
drag, startPoint x: 40, startPoint y: 83, endPoint x: 40, endPoint y: 99, distance: 15.8
click at [40, 99] on div at bounding box center [88, 137] width 176 height 212
drag, startPoint x: 40, startPoint y: 83, endPoint x: 41, endPoint y: 99, distance: 16.8
click at [41, 99] on div at bounding box center [88, 137] width 176 height 212
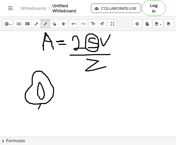
drag, startPoint x: 41, startPoint y: 104, endPoint x: 39, endPoint y: 108, distance: 4.0
click at [39, 109] on div at bounding box center [88, 137] width 176 height 212
drag, startPoint x: 45, startPoint y: 71, endPoint x: 49, endPoint y: 79, distance: 8.6
click at [49, 79] on div at bounding box center [88, 137] width 176 height 212
drag, startPoint x: 33, startPoint y: 73, endPoint x: 32, endPoint y: 77, distance: 4.4
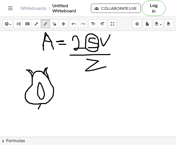
click at [32, 77] on div at bounding box center [88, 137] width 176 height 212
drag, startPoint x: 33, startPoint y: 73, endPoint x: 34, endPoint y: 75, distance: 3.0
click at [34, 75] on div at bounding box center [88, 137] width 176 height 212
drag, startPoint x: 72, startPoint y: 84, endPoint x: 81, endPoint y: 94, distance: 14.3
click at [81, 94] on div at bounding box center [88, 137] width 176 height 212
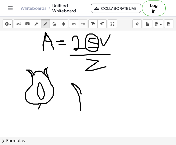
drag, startPoint x: 71, startPoint y: 84, endPoint x: 81, endPoint y: 111, distance: 28.4
click at [81, 111] on div at bounding box center [88, 137] width 176 height 212
drag, startPoint x: 83, startPoint y: 87, endPoint x: 95, endPoint y: 95, distance: 13.8
click at [95, 95] on div at bounding box center [88, 137] width 176 height 212
drag, startPoint x: 103, startPoint y: 86, endPoint x: 81, endPoint y: 111, distance: 32.2
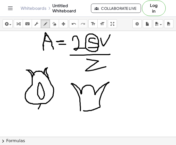
click at [81, 111] on div at bounding box center [88, 137] width 176 height 212
drag, startPoint x: 89, startPoint y: 98, endPoint x: 89, endPoint y: 108, distance: 9.6
click at [89, 108] on div at bounding box center [88, 137] width 176 height 212
drag, startPoint x: 89, startPoint y: 99, endPoint x: 89, endPoint y: 108, distance: 9.3
click at [89, 108] on div at bounding box center [88, 137] width 176 height 212
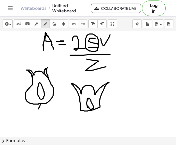
drag, startPoint x: 88, startPoint y: 106, endPoint x: 91, endPoint y: 109, distance: 3.8
click at [91, 109] on div at bounding box center [88, 137] width 176 height 212
drag, startPoint x: 87, startPoint y: 83, endPoint x: 89, endPoint y: 98, distance: 15.3
click at [89, 98] on div at bounding box center [88, 137] width 176 height 212
drag, startPoint x: 61, startPoint y: 110, endPoint x: 51, endPoint y: 126, distance: 18.8
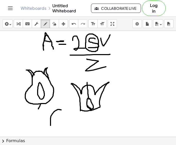
click at [51, 126] on div at bounding box center [88, 137] width 176 height 212
drag, startPoint x: 60, startPoint y: 111, endPoint x: 60, endPoint y: 117, distance: 6.2
click at [60, 117] on div at bounding box center [88, 137] width 176 height 212
drag, startPoint x: 63, startPoint y: 116, endPoint x: 60, endPoint y: 126, distance: 11.0
click at [60, 126] on div at bounding box center [88, 137] width 176 height 212
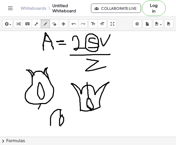
drag, startPoint x: 63, startPoint y: 115, endPoint x: 61, endPoint y: 126, distance: 11.3
click at [61, 126] on div at bounding box center [88, 137] width 176 height 212
drag, startPoint x: 63, startPoint y: 116, endPoint x: 61, endPoint y: 129, distance: 12.6
click at [61, 129] on div at bounding box center [88, 137] width 176 height 212
drag, startPoint x: 50, startPoint y: 127, endPoint x: 63, endPoint y: 130, distance: 13.9
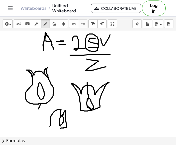
click at [63, 130] on div at bounding box center [88, 137] width 176 height 212
click at [54, 26] on icon "button" at bounding box center [55, 24] width 4 height 6
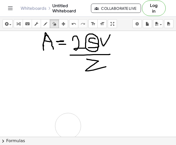
drag, startPoint x: 103, startPoint y: 90, endPoint x: 59, endPoint y: 126, distance: 56.5
click at [59, 126] on div at bounding box center [88, 137] width 176 height 212
click at [43, 27] on button "draw" at bounding box center [45, 23] width 9 height 9
drag, startPoint x: 26, startPoint y: 98, endPoint x: 35, endPoint y: 97, distance: 9.3
click at [28, 101] on div at bounding box center [88, 137] width 176 height 212
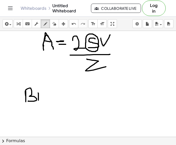
drag, startPoint x: 38, startPoint y: 93, endPoint x: 39, endPoint y: 101, distance: 7.2
click at [39, 101] on div at bounding box center [88, 137] width 176 height 212
click at [40, 94] on div at bounding box center [88, 137] width 176 height 212
drag, startPoint x: 48, startPoint y: 98, endPoint x: 55, endPoint y: 101, distance: 7.4
click at [55, 101] on div at bounding box center [88, 137] width 176 height 212
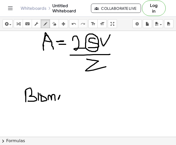
drag, startPoint x: 60, startPoint y: 97, endPoint x: 63, endPoint y: 100, distance: 4.2
click at [63, 100] on div at bounding box center [88, 137] width 176 height 212
drag, startPoint x: 59, startPoint y: 98, endPoint x: 64, endPoint y: 98, distance: 5.2
click at [64, 98] on div at bounding box center [88, 137] width 176 height 212
drag, startPoint x: 71, startPoint y: 96, endPoint x: 65, endPoint y: 102, distance: 8.5
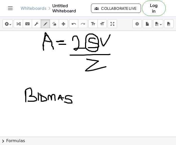
click at [65, 102] on div at bounding box center [88, 137] width 176 height 212
click at [25, 102] on div at bounding box center [88, 137] width 176 height 212
drag, startPoint x: 25, startPoint y: 104, endPoint x: 22, endPoint y: 109, distance: 5.2
click at [22, 109] on div at bounding box center [88, 137] width 176 height 212
drag, startPoint x: 13, startPoint y: 118, endPoint x: 16, endPoint y: 121, distance: 4.7
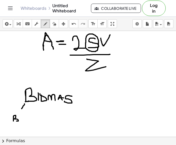
click at [16, 121] on div at bounding box center [88, 137] width 176 height 212
drag, startPoint x: 19, startPoint y: 122, endPoint x: 24, endPoint y: 119, distance: 5.4
click at [24, 119] on div at bounding box center [88, 137] width 176 height 212
click at [23, 121] on div at bounding box center [88, 137] width 176 height 212
drag, startPoint x: 24, startPoint y: 120, endPoint x: 25, endPoint y: 124, distance: 3.6
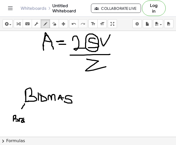
click at [25, 124] on div at bounding box center [88, 137] width 176 height 212
drag, startPoint x: 38, startPoint y: 89, endPoint x: 37, endPoint y: 83, distance: 6.2
click at [37, 83] on div at bounding box center [88, 137] width 176 height 212
drag, startPoint x: 45, startPoint y: 105, endPoint x: 49, endPoint y: 117, distance: 13.5
click at [49, 117] on div at bounding box center [88, 137] width 176 height 212
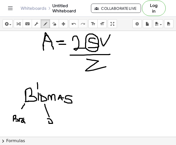
drag, startPoint x: 49, startPoint y: 122, endPoint x: 48, endPoint y: 119, distance: 2.9
click at [48, 119] on div at bounding box center [88, 137] width 176 height 212
click at [54, 123] on div at bounding box center [88, 137] width 176 height 212
click at [58, 121] on div at bounding box center [88, 137] width 176 height 212
drag, startPoint x: 54, startPoint y: 93, endPoint x: 56, endPoint y: 89, distance: 4.7
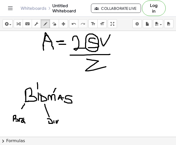
click at [56, 89] on div at bounding box center [88, 137] width 176 height 212
drag, startPoint x: 60, startPoint y: 84, endPoint x: 65, endPoint y: 86, distance: 5.1
click at [65, 86] on div at bounding box center [88, 137] width 176 height 212
drag, startPoint x: 67, startPoint y: 84, endPoint x: 70, endPoint y: 82, distance: 3.5
click at [70, 82] on div at bounding box center [88, 137] width 176 height 212
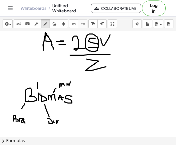
drag, startPoint x: 71, startPoint y: 81, endPoint x: 71, endPoint y: 85, distance: 3.4
click at [71, 85] on div at bounding box center [88, 137] width 176 height 212
drag, startPoint x: 72, startPoint y: 80, endPoint x: 72, endPoint y: 84, distance: 4.4
click at [72, 85] on div at bounding box center [88, 137] width 176 height 212
click at [73, 83] on div at bounding box center [88, 137] width 176 height 212
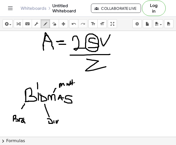
click at [75, 84] on div at bounding box center [88, 137] width 176 height 212
click at [75, 80] on div at bounding box center [88, 137] width 176 height 212
drag, startPoint x: 61, startPoint y: 103, endPoint x: 73, endPoint y: 120, distance: 21.4
click at [73, 120] on div at bounding box center [88, 137] width 176 height 212
click at [75, 127] on div at bounding box center [88, 137] width 176 height 212
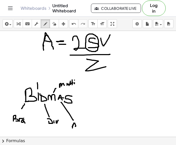
drag, startPoint x: 72, startPoint y: 127, endPoint x: 78, endPoint y: 126, distance: 5.2
click at [77, 126] on div at bounding box center [88, 137] width 176 height 212
drag, startPoint x: 80, startPoint y: 124, endPoint x: 80, endPoint y: 128, distance: 4.1
click at [80, 128] on div at bounding box center [88, 137] width 176 height 212
drag, startPoint x: 82, startPoint y: 125, endPoint x: 83, endPoint y: 128, distance: 3.6
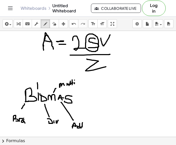
click at [83, 128] on div at bounding box center [88, 137] width 176 height 212
drag, startPoint x: 76, startPoint y: 102, endPoint x: 93, endPoint y: 109, distance: 17.8
click at [93, 109] on div at bounding box center [88, 137] width 176 height 212
drag, startPoint x: 97, startPoint y: 111, endPoint x: 95, endPoint y: 117, distance: 6.1
click at [95, 117] on div at bounding box center [88, 137] width 176 height 212
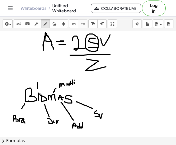
drag, startPoint x: 99, startPoint y: 115, endPoint x: 104, endPoint y: 116, distance: 4.4
click at [104, 116] on div at bounding box center [88, 137] width 176 height 212
drag, startPoint x: 104, startPoint y: 111, endPoint x: 106, endPoint y: 117, distance: 6.1
click at [106, 117] on div at bounding box center [88, 137] width 176 height 212
drag, startPoint x: 110, startPoint y: 111, endPoint x: 109, endPoint y: 115, distance: 4.3
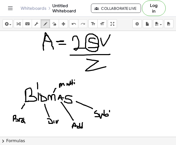
click at [112, 117] on div at bounding box center [88, 137] width 176 height 212
click at [110, 114] on div at bounding box center [88, 137] width 176 height 212
click at [113, 116] on div at bounding box center [88, 137] width 176 height 212
click at [116, 113] on div at bounding box center [88, 137] width 176 height 212
drag, startPoint x: 117, startPoint y: 113, endPoint x: 118, endPoint y: 116, distance: 2.6
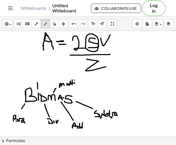
click at [118, 116] on div at bounding box center [88, 137] width 176 height 212
click at [37, 75] on div at bounding box center [88, 137] width 176 height 212
click at [41, 76] on div at bounding box center [88, 137] width 176 height 212
drag, startPoint x: 46, startPoint y: 68, endPoint x: 47, endPoint y: 74, distance: 6.0
click at [44, 76] on div at bounding box center [88, 137] width 176 height 212
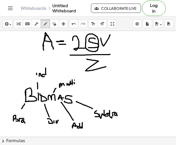
click at [48, 76] on div at bounding box center [88, 137] width 176 height 212
drag, startPoint x: 51, startPoint y: 73, endPoint x: 51, endPoint y: 76, distance: 2.7
click at [50, 76] on div at bounding box center [88, 137] width 176 height 212
drag, startPoint x: 53, startPoint y: 74, endPoint x: 56, endPoint y: 73, distance: 3.3
click at [55, 74] on div at bounding box center [88, 137] width 176 height 212
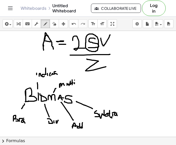
drag, startPoint x: 54, startPoint y: 73, endPoint x: 55, endPoint y: 75, distance: 2.6
click at [56, 75] on div at bounding box center [88, 137] width 176 height 212
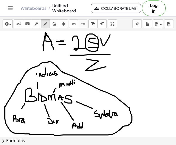
click at [50, 62] on div at bounding box center [88, 137] width 176 height 212
click at [36, 71] on div at bounding box center [88, 137] width 176 height 212
click at [47, 71] on div at bounding box center [88, 137] width 176 height 212
click at [54, 119] on div at bounding box center [88, 137] width 176 height 212
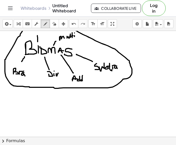
scroll to position [56, 0]
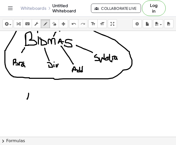
click at [29, 97] on div at bounding box center [88, 81] width 176 height 212
drag, startPoint x: 30, startPoint y: 95, endPoint x: 30, endPoint y: 101, distance: 5.7
click at [30, 100] on div at bounding box center [88, 81] width 176 height 212
drag, startPoint x: 28, startPoint y: 98, endPoint x: 32, endPoint y: 98, distance: 3.6
click at [32, 98] on div at bounding box center [88, 81] width 176 height 212
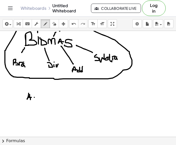
drag, startPoint x: 34, startPoint y: 98, endPoint x: 38, endPoint y: 98, distance: 3.9
click at [38, 98] on div at bounding box center [88, 81] width 176 height 212
drag, startPoint x: 35, startPoint y: 100, endPoint x: 39, endPoint y: 101, distance: 4.4
click at [39, 101] on div at bounding box center [88, 81] width 176 height 212
drag, startPoint x: 52, startPoint y: 99, endPoint x: 61, endPoint y: 104, distance: 10.0
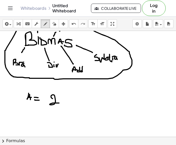
click at [61, 104] on div at bounding box center [88, 81] width 176 height 212
drag, startPoint x: 67, startPoint y: 98, endPoint x: 63, endPoint y: 103, distance: 5.9
click at [63, 103] on div at bounding box center [88, 81] width 176 height 212
drag, startPoint x: 69, startPoint y: 102, endPoint x: 74, endPoint y: 99, distance: 5.7
click at [74, 99] on div at bounding box center [88, 81] width 176 height 212
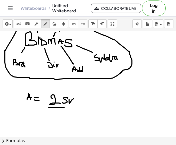
drag, startPoint x: 59, startPoint y: 108, endPoint x: 82, endPoint y: 109, distance: 23.5
click at [82, 109] on div at bounding box center [88, 81] width 176 height 212
drag, startPoint x: 58, startPoint y: 115, endPoint x: 69, endPoint y: 119, distance: 11.6
click at [69, 119] on div at bounding box center [88, 81] width 176 height 212
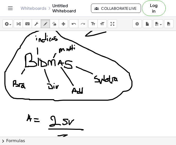
scroll to position [35, 0]
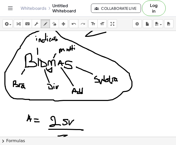
drag, startPoint x: 47, startPoint y: 68, endPoint x: 51, endPoint y: 68, distance: 4.7
click at [51, 68] on div at bounding box center [88, 102] width 176 height 212
click at [72, 26] on icon "undo" at bounding box center [74, 24] width 5 height 6
drag, startPoint x: 47, startPoint y: 68, endPoint x: 52, endPoint y: 67, distance: 5.0
click at [52, 67] on div at bounding box center [88, 102] width 176 height 212
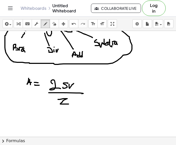
scroll to position [81, 0]
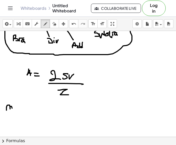
drag, startPoint x: 6, startPoint y: 110, endPoint x: 12, endPoint y: 111, distance: 6.0
click at [12, 111] on div at bounding box center [88, 56] width 176 height 212
drag, startPoint x: 15, startPoint y: 108, endPoint x: 18, endPoint y: 112, distance: 4.9
click at [18, 112] on div at bounding box center [88, 56] width 176 height 212
drag, startPoint x: 19, startPoint y: 105, endPoint x: 20, endPoint y: 112, distance: 7.0
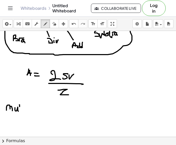
click at [20, 112] on div at bounding box center [88, 56] width 176 height 212
drag, startPoint x: 22, startPoint y: 106, endPoint x: 22, endPoint y: 113, distance: 7.2
click at [22, 113] on div at bounding box center [88, 56] width 176 height 212
click at [24, 110] on div at bounding box center [88, 56] width 176 height 212
click at [25, 112] on div at bounding box center [88, 56] width 176 height 212
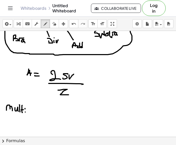
click at [25, 109] on div at bounding box center [88, 56] width 176 height 212
click at [28, 112] on div at bounding box center [88, 56] width 176 height 212
drag, startPoint x: 30, startPoint y: 109, endPoint x: 30, endPoint y: 111, distance: 2.9
click at [30, 111] on div at bounding box center [88, 56] width 176 height 212
drag, startPoint x: 32, startPoint y: 110, endPoint x: 32, endPoint y: 115, distance: 4.9
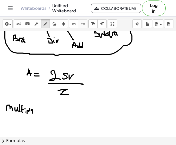
click at [32, 115] on div at bounding box center [88, 56] width 176 height 212
drag, startPoint x: 43, startPoint y: 106, endPoint x: 45, endPoint y: 113, distance: 6.4
click at [45, 113] on div at bounding box center [88, 56] width 176 height 212
drag, startPoint x: 54, startPoint y: 111, endPoint x: 53, endPoint y: 115, distance: 4.2
click at [53, 115] on div at bounding box center [88, 56] width 176 height 212
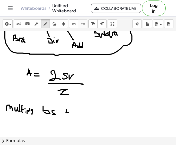
drag, startPoint x: 66, startPoint y: 110, endPoint x: 67, endPoint y: 113, distance: 3.8
click at [66, 113] on div at bounding box center [88, 56] width 176 height 212
drag, startPoint x: 70, startPoint y: 112, endPoint x: 69, endPoint y: 117, distance: 4.9
click at [69, 117] on div at bounding box center [88, 56] width 176 height 212
drag, startPoint x: 87, startPoint y: 111, endPoint x: 97, endPoint y: 114, distance: 11.0
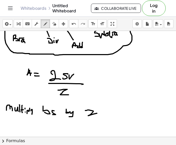
click at [97, 114] on div at bounding box center [88, 56] width 176 height 212
click at [72, 24] on icon "undo" at bounding box center [74, 24] width 5 height 6
drag, startPoint x: 82, startPoint y: 110, endPoint x: 90, endPoint y: 114, distance: 8.7
click at [90, 114] on div at bounding box center [88, 56] width 176 height 212
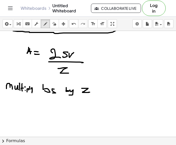
scroll to position [105, 0]
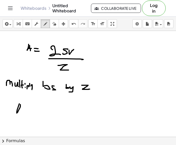
click at [20, 104] on div at bounding box center [88, 85] width 176 height 319
drag, startPoint x: 21, startPoint y: 104, endPoint x: 25, endPoint y: 112, distance: 9.1
click at [25, 112] on div at bounding box center [88, 85] width 176 height 319
drag, startPoint x: 19, startPoint y: 109, endPoint x: 28, endPoint y: 109, distance: 8.5
click at [28, 109] on div at bounding box center [88, 85] width 176 height 319
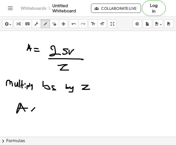
drag, startPoint x: 35, startPoint y: 108, endPoint x: 32, endPoint y: 111, distance: 4.6
click at [32, 111] on div at bounding box center [88, 85] width 176 height 319
drag, startPoint x: 32, startPoint y: 109, endPoint x: 35, endPoint y: 112, distance: 3.8
click at [35, 112] on div at bounding box center [88, 85] width 176 height 319
drag, startPoint x: 38, startPoint y: 107, endPoint x: 44, endPoint y: 111, distance: 6.6
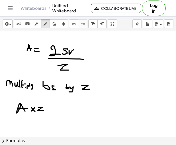
click at [44, 111] on div at bounding box center [88, 85] width 176 height 319
drag, startPoint x: 55, startPoint y: 109, endPoint x: 58, endPoint y: 110, distance: 4.0
click at [58, 110] on div at bounding box center [88, 85] width 176 height 319
drag, startPoint x: 55, startPoint y: 111, endPoint x: 59, endPoint y: 112, distance: 4.2
click at [59, 112] on div at bounding box center [88, 85] width 176 height 319
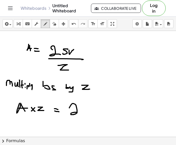
drag, startPoint x: 70, startPoint y: 108, endPoint x: 81, endPoint y: 113, distance: 12.0
click at [80, 113] on div at bounding box center [88, 85] width 176 height 319
drag, startPoint x: 87, startPoint y: 108, endPoint x: 83, endPoint y: 113, distance: 6.1
click at [83, 113] on div at bounding box center [88, 85] width 176 height 319
drag, startPoint x: 89, startPoint y: 109, endPoint x: 94, endPoint y: 108, distance: 5.0
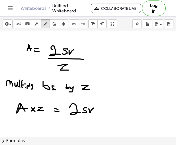
click at [94, 108] on div at bounding box center [88, 85] width 176 height 319
drag, startPoint x: 70, startPoint y: 118, endPoint x: 97, endPoint y: 117, distance: 27.4
click at [97, 117] on div at bounding box center [88, 85] width 176 height 319
drag, startPoint x: 81, startPoint y: 126, endPoint x: 88, endPoint y: 126, distance: 7.0
click at [88, 126] on div at bounding box center [88, 85] width 176 height 319
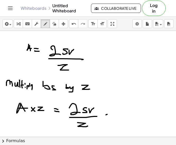
drag, startPoint x: 107, startPoint y: 115, endPoint x: 102, endPoint y: 119, distance: 6.6
click at [102, 119] on div at bounding box center [88, 85] width 176 height 319
drag, startPoint x: 102, startPoint y: 116, endPoint x: 110, endPoint y: 119, distance: 9.0
click at [110, 119] on div at bounding box center [88, 85] width 176 height 319
drag, startPoint x: 113, startPoint y: 110, endPoint x: 122, endPoint y: 113, distance: 9.2
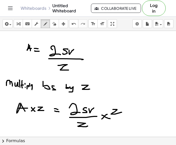
click at [122, 113] on div at bounding box center [88, 85] width 176 height 319
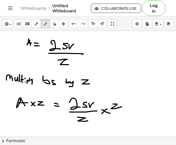
scroll to position [111, 0]
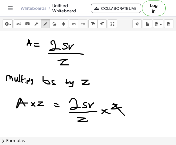
drag, startPoint x: 114, startPoint y: 104, endPoint x: 125, endPoint y: 116, distance: 16.5
click at [125, 116] on div at bounding box center [88, 79] width 176 height 319
drag, startPoint x: 80, startPoint y: 118, endPoint x: 87, endPoint y: 126, distance: 10.8
click at [87, 126] on div at bounding box center [88, 79] width 176 height 319
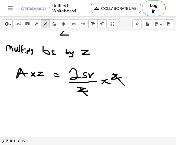
scroll to position [144, 0]
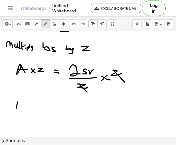
click at [18, 101] on div at bounding box center [88, 46] width 176 height 319
drag, startPoint x: 18, startPoint y: 101, endPoint x: 21, endPoint y: 110, distance: 9.6
click at [21, 110] on div at bounding box center [88, 46] width 176 height 319
click at [74, 25] on icon "undo" at bounding box center [74, 24] width 5 height 6
click at [71, 25] on div "undo" at bounding box center [74, 24] width 7 height 6
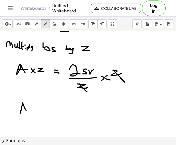
drag, startPoint x: 22, startPoint y: 104, endPoint x: 25, endPoint y: 111, distance: 7.5
click at [26, 111] on div at bounding box center [88, 46] width 176 height 319
drag, startPoint x: 22, startPoint y: 108, endPoint x: 26, endPoint y: 108, distance: 4.7
click at [26, 108] on div at bounding box center [88, 46] width 176 height 319
drag, startPoint x: 30, startPoint y: 109, endPoint x: 36, endPoint y: 114, distance: 7.9
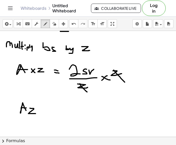
click at [36, 114] on div at bounding box center [88, 46] width 176 height 319
drag, startPoint x: 54, startPoint y: 109, endPoint x: 59, endPoint y: 110, distance: 5.3
click at [60, 109] on div at bounding box center [88, 46] width 176 height 319
drag, startPoint x: 52, startPoint y: 112, endPoint x: 62, endPoint y: 112, distance: 9.6
click at [62, 112] on div at bounding box center [88, 46] width 176 height 319
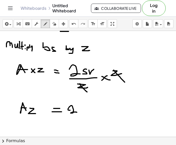
drag, startPoint x: 70, startPoint y: 111, endPoint x: 78, endPoint y: 113, distance: 8.0
click at [78, 113] on div at bounding box center [88, 46] width 176 height 319
drag, startPoint x: 85, startPoint y: 108, endPoint x: 81, endPoint y: 113, distance: 6.6
click at [81, 113] on div at bounding box center [88, 46] width 176 height 319
drag, startPoint x: 88, startPoint y: 109, endPoint x: 94, endPoint y: 107, distance: 6.2
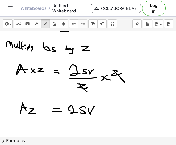
click at [94, 107] on div at bounding box center [88, 46] width 176 height 319
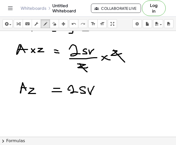
scroll to position [165, 0]
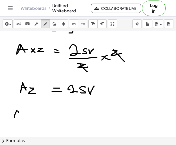
drag, startPoint x: 17, startPoint y: 111, endPoint x: 19, endPoint y: 116, distance: 5.2
click at [19, 116] on div at bounding box center [88, 25] width 176 height 319
drag, startPoint x: 15, startPoint y: 114, endPoint x: 21, endPoint y: 114, distance: 6.5
click at [21, 114] on div at bounding box center [88, 25] width 176 height 319
drag, startPoint x: 23, startPoint y: 113, endPoint x: 30, endPoint y: 117, distance: 7.7
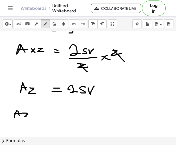
click at [30, 117] on div at bounding box center [88, 25] width 176 height 319
drag, startPoint x: 35, startPoint y: 116, endPoint x: 40, endPoint y: 116, distance: 4.9
click at [40, 116] on div at bounding box center [88, 25] width 176 height 319
drag, startPoint x: 35, startPoint y: 118, endPoint x: 42, endPoint y: 118, distance: 6.7
click at [42, 118] on div at bounding box center [88, 25] width 176 height 319
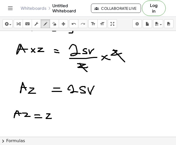
drag, startPoint x: 47, startPoint y: 114, endPoint x: 51, endPoint y: 119, distance: 6.4
click at [51, 119] on div at bounding box center [88, 25] width 176 height 319
drag, startPoint x: 56, startPoint y: 114, endPoint x: 58, endPoint y: 118, distance: 4.3
click at [58, 118] on div at bounding box center [88, 25] width 176 height 319
drag, startPoint x: 54, startPoint y: 116, endPoint x: 57, endPoint y: 116, distance: 3.4
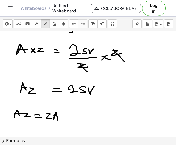
click at [57, 116] on div at bounding box center [88, 25] width 176 height 319
drag, startPoint x: 71, startPoint y: 115, endPoint x: 68, endPoint y: 120, distance: 5.3
click at [68, 120] on div at bounding box center [88, 25] width 176 height 319
drag, startPoint x: 84, startPoint y: 114, endPoint x: 89, endPoint y: 119, distance: 6.0
click at [89, 119] on div at bounding box center [88, 25] width 176 height 319
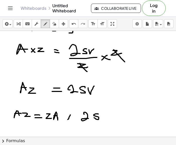
drag, startPoint x: 98, startPoint y: 114, endPoint x: 94, endPoint y: 118, distance: 5.9
click at [94, 118] on div at bounding box center [88, 25] width 176 height 319
drag, startPoint x: 101, startPoint y: 117, endPoint x: 105, endPoint y: 116, distance: 3.4
click at [105, 116] on div at bounding box center [88, 25] width 176 height 319
drag, startPoint x: 113, startPoint y: 116, endPoint x: 116, endPoint y: 116, distance: 3.7
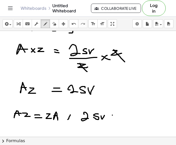
click at [116, 116] on div at bounding box center [88, 25] width 176 height 319
drag, startPoint x: 113, startPoint y: 118, endPoint x: 116, endPoint y: 118, distance: 3.4
click at [116, 118] on div at bounding box center [88, 25] width 176 height 319
drag, startPoint x: 123, startPoint y: 114, endPoint x: 128, endPoint y: 114, distance: 5.2
click at [128, 114] on div at bounding box center [88, 25] width 176 height 319
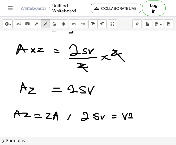
drag, startPoint x: 130, startPoint y: 116, endPoint x: 134, endPoint y: 118, distance: 4.6
click at [134, 118] on div at bounding box center [88, 25] width 176 height 319
drag, startPoint x: 139, startPoint y: 115, endPoint x: 136, endPoint y: 119, distance: 4.5
click at [136, 119] on div at bounding box center [88, 25] width 176 height 319
drag, startPoint x: 144, startPoint y: 115, endPoint x: 142, endPoint y: 121, distance: 6.2
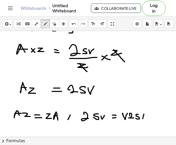
click at [142, 121] on div at bounding box center [88, 25] width 176 height 319
drag, startPoint x: 149, startPoint y: 117, endPoint x: 147, endPoint y: 120, distance: 3.8
click at [147, 120] on div at bounding box center [88, 25] width 176 height 319
click at [157, 119] on div at bounding box center [88, 25] width 176 height 319
click at [162, 116] on div at bounding box center [88, 25] width 176 height 319
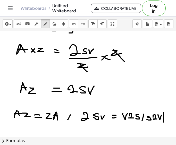
click at [164, 122] on div at bounding box center [88, 25] width 176 height 319
click at [166, 121] on div at bounding box center [88, 25] width 176 height 319
click at [170, 118] on div at bounding box center [88, 25] width 176 height 319
click at [174, 120] on div "×" at bounding box center [88, 84] width 176 height 106
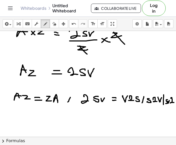
scroll to position [182, 4]
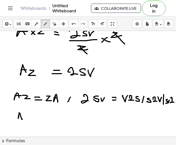
drag, startPoint x: 16, startPoint y: 113, endPoint x: 18, endPoint y: 119, distance: 6.1
click at [18, 119] on div at bounding box center [88, 8] width 176 height 319
click at [18, 117] on div at bounding box center [88, 8] width 176 height 319
drag, startPoint x: 21, startPoint y: 115, endPoint x: 22, endPoint y: 120, distance: 4.4
click at [22, 120] on div at bounding box center [88, 8] width 176 height 319
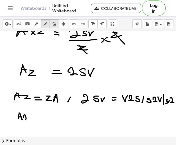
click at [56, 22] on icon "button" at bounding box center [55, 24] width 4 height 6
click at [47, 26] on icon "button" at bounding box center [46, 24] width 4 height 6
click at [74, 26] on icon "undo" at bounding box center [74, 24] width 5 height 6
drag, startPoint x: 21, startPoint y: 116, endPoint x: 30, endPoint y: 119, distance: 9.6
click at [30, 119] on div at bounding box center [88, 8] width 176 height 319
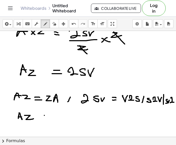
drag, startPoint x: 41, startPoint y: 116, endPoint x: 44, endPoint y: 116, distance: 3.6
click at [44, 116] on div at bounding box center [88, 8] width 176 height 319
drag, startPoint x: 40, startPoint y: 118, endPoint x: 45, endPoint y: 118, distance: 5.4
click at [45, 118] on div at bounding box center [88, 8] width 176 height 319
click at [68, 114] on div at bounding box center [88, 8] width 176 height 319
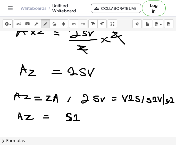
drag, startPoint x: 71, startPoint y: 117, endPoint x: 78, endPoint y: 120, distance: 7.4
click at [78, 120] on div at bounding box center [88, 8] width 176 height 319
drag, startPoint x: 79, startPoint y: 116, endPoint x: 85, endPoint y: 114, distance: 7.2
click at [85, 114] on div at bounding box center [88, 8] width 176 height 319
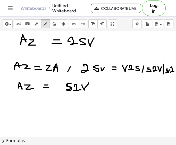
scroll to position [216, 4]
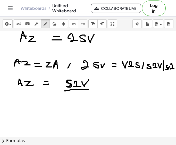
drag, startPoint x: 61, startPoint y: 91, endPoint x: 85, endPoint y: 90, distance: 24.6
click at [85, 90] on div at bounding box center [88, 27] width 176 height 425
drag, startPoint x: 16, startPoint y: 97, endPoint x: 18, endPoint y: 102, distance: 5.5
click at [18, 102] on div at bounding box center [88, 27] width 176 height 425
drag, startPoint x: 18, startPoint y: 102, endPoint x: 20, endPoint y: 105, distance: 4.0
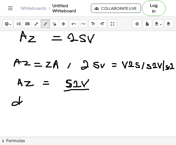
click at [20, 105] on div at bounding box center [88, 27] width 176 height 425
drag, startPoint x: 21, startPoint y: 102, endPoint x: 24, endPoint y: 101, distance: 3.6
click at [24, 101] on div at bounding box center [88, 27] width 176 height 425
drag, startPoint x: 37, startPoint y: 98, endPoint x: 40, endPoint y: 106, distance: 8.0
click at [40, 106] on div at bounding box center [88, 27] width 176 height 425
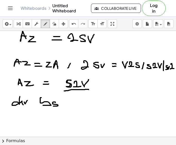
drag, startPoint x: 52, startPoint y: 103, endPoint x: 50, endPoint y: 106, distance: 4.2
click at [50, 106] on div at bounding box center [88, 27] width 176 height 425
drag, startPoint x: 65, startPoint y: 99, endPoint x: 66, endPoint y: 103, distance: 4.3
click at [66, 103] on div at bounding box center [88, 27] width 176 height 425
drag, startPoint x: 75, startPoint y: 100, endPoint x: 82, endPoint y: 105, distance: 9.2
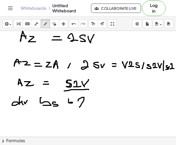
click at [82, 105] on div at bounding box center [88, 27] width 176 height 425
drag, startPoint x: 84, startPoint y: 100, endPoint x: 91, endPoint y: 97, distance: 8.1
click at [91, 97] on div at bounding box center [88, 27] width 176 height 425
drag, startPoint x: 11, startPoint y: 119, endPoint x: 16, endPoint y: 124, distance: 7.1
click at [16, 124] on div at bounding box center [88, 27] width 176 height 425
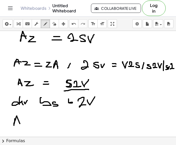
drag, startPoint x: 11, startPoint y: 123, endPoint x: 16, endPoint y: 122, distance: 5.0
click at [16, 122] on div at bounding box center [88, 27] width 176 height 425
drag, startPoint x: 19, startPoint y: 121, endPoint x: 27, endPoint y: 125, distance: 9.3
click at [27, 125] on div at bounding box center [88, 27] width 176 height 425
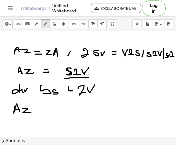
scroll to position [234, 4]
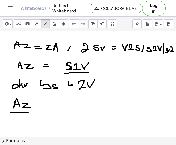
drag, startPoint x: 7, startPoint y: 113, endPoint x: 29, endPoint y: 113, distance: 22.2
click at [29, 113] on div at bounding box center [88, 9] width 176 height 425
drag, startPoint x: 12, startPoint y: 118, endPoint x: 22, endPoint y: 122, distance: 11.0
click at [22, 122] on div at bounding box center [88, 9] width 176 height 425
drag, startPoint x: 21, startPoint y: 118, endPoint x: 29, endPoint y: 117, distance: 7.8
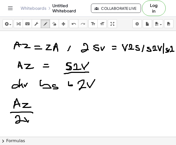
click at [29, 117] on div at bounding box center [88, 9] width 176 height 425
drag, startPoint x: 40, startPoint y: 110, endPoint x: 44, endPoint y: 112, distance: 4.9
click at [44, 111] on div at bounding box center [88, 9] width 176 height 425
drag, startPoint x: 39, startPoint y: 114, endPoint x: 48, endPoint y: 114, distance: 9.3
click at [48, 114] on div at bounding box center [88, 9] width 176 height 425
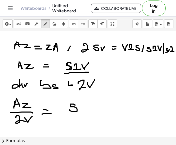
drag, startPoint x: 72, startPoint y: 105, endPoint x: 66, endPoint y: 110, distance: 7.3
click at [66, 110] on div at bounding box center [88, 9] width 176 height 425
drag, startPoint x: 76, startPoint y: 108, endPoint x: 83, endPoint y: 111, distance: 7.2
click at [83, 111] on div at bounding box center [88, 9] width 176 height 425
drag, startPoint x: 83, startPoint y: 107, endPoint x: 89, endPoint y: 104, distance: 6.6
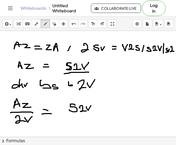
click at [89, 104] on div at bounding box center [88, 9] width 176 height 425
drag, startPoint x: 65, startPoint y: 117, endPoint x: 101, endPoint y: 117, distance: 35.9
click at [101, 117] on div at bounding box center [88, 9] width 176 height 425
drag, startPoint x: 74, startPoint y: 122, endPoint x: 83, endPoint y: 126, distance: 9.9
click at [82, 126] on div at bounding box center [88, 9] width 176 height 425
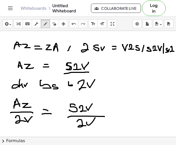
drag, startPoint x: 83, startPoint y: 122, endPoint x: 92, endPoint y: 118, distance: 9.6
click at [92, 118] on div at bounding box center [88, 9] width 176 height 425
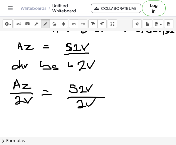
scroll to position [253, 4]
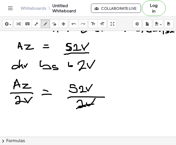
drag, startPoint x: 77, startPoint y: 107, endPoint x: 90, endPoint y: 104, distance: 13.4
drag, startPoint x: 78, startPoint y: 89, endPoint x: 91, endPoint y: 86, distance: 13.6
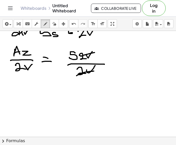
scroll to position [286, 4]
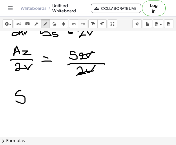
drag, startPoint x: 17, startPoint y: 91, endPoint x: 12, endPoint y: 101, distance: 11.4
drag, startPoint x: 33, startPoint y: 101, endPoint x: 43, endPoint y: 101, distance: 10.1
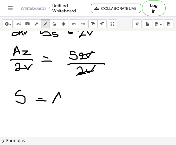
drag, startPoint x: 55, startPoint y: 94, endPoint x: 56, endPoint y: 99, distance: 4.7
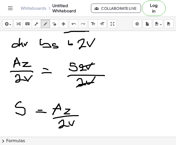
scroll to position [274, 4]
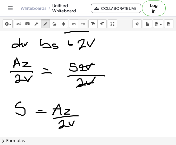
drag, startPoint x: 57, startPoint y: 110, endPoint x: 58, endPoint y: 115, distance: 5.2
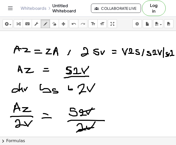
scroll to position [230, 4]
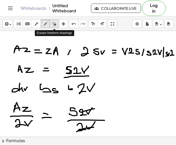
click at [55, 27] on button "erase" at bounding box center [54, 23] width 9 height 9
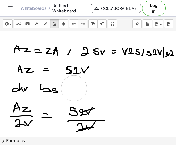
drag, startPoint x: 100, startPoint y: 91, endPoint x: 71, endPoint y: 89, distance: 29.3
click at [71, 89] on div at bounding box center [88, 13] width 176 height 425
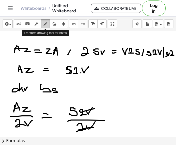
click at [44, 27] on icon "button" at bounding box center [46, 24] width 4 height 6
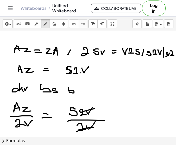
drag, startPoint x: 65, startPoint y: 88, endPoint x: 66, endPoint y: 92, distance: 4.7
click at [66, 92] on div at bounding box center [88, 13] width 176 height 425
drag, startPoint x: 71, startPoint y: 91, endPoint x: 67, endPoint y: 99, distance: 8.6
click at [67, 99] on div at bounding box center [88, 13] width 176 height 425
drag, startPoint x: 73, startPoint y: 74, endPoint x: 78, endPoint y: 74, distance: 4.7
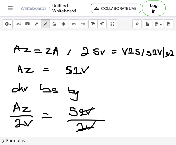
click at [78, 74] on div at bounding box center [88, 13] width 176 height 425
drag, startPoint x: 87, startPoint y: 89, endPoint x: 93, endPoint y: 93, distance: 7.2
click at [93, 93] on div at bounding box center [88, 13] width 176 height 425
drag, startPoint x: 95, startPoint y: 89, endPoint x: 100, endPoint y: 89, distance: 5.2
click at [100, 89] on div at bounding box center [88, 13] width 176 height 425
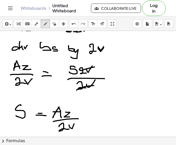
scroll to position [275, 4]
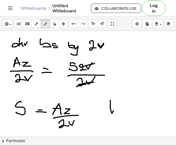
drag, startPoint x: 107, startPoint y: 101, endPoint x: 110, endPoint y: 111, distance: 11.3
drag, startPoint x: 103, startPoint y: 106, endPoint x: 113, endPoint y: 107, distance: 9.9
drag, startPoint x: 116, startPoint y: 109, endPoint x: 117, endPoint y: 114, distance: 4.5
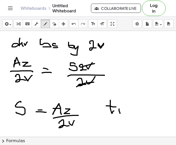
drag, startPoint x: 120, startPoint y: 111, endPoint x: 125, endPoint y: 111, distance: 5.2
drag, startPoint x: 127, startPoint y: 109, endPoint x: 128, endPoint y: 112, distance: 3.1
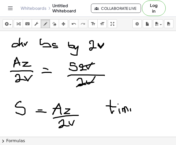
drag, startPoint x: 127, startPoint y: 106, endPoint x: 134, endPoint y: 103, distance: 7.7
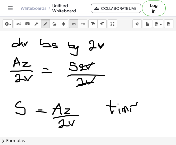
click at [72, 25] on icon "undo" at bounding box center [74, 24] width 5 height 6
click at [76, 26] on div "undo" at bounding box center [74, 24] width 7 height 6
click at [75, 26] on icon "undo" at bounding box center [74, 24] width 5 height 6
drag, startPoint x: 138, startPoint y: 108, endPoint x: 139, endPoint y: 112, distance: 4.2
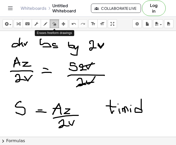
click at [52, 24] on div "button" at bounding box center [54, 24] width 7 height 6
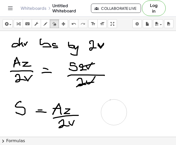
drag, startPoint x: 156, startPoint y: 106, endPoint x: 109, endPoint y: 111, distance: 47.8
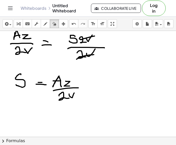
scroll to position [303, 4]
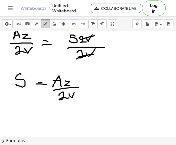
click at [45, 27] on icon "button" at bounding box center [46, 24] width 4 height 6
drag, startPoint x: 14, startPoint y: 109, endPoint x: 22, endPoint y: 114, distance: 9.0
drag, startPoint x: 25, startPoint y: 114, endPoint x: 29, endPoint y: 116, distance: 4.2
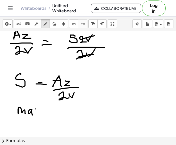
drag, startPoint x: 32, startPoint y: 109, endPoint x: 32, endPoint y: 114, distance: 4.9
drag, startPoint x: 33, startPoint y: 111, endPoint x: 35, endPoint y: 115, distance: 4.5
drag, startPoint x: 38, startPoint y: 113, endPoint x: 41, endPoint y: 117, distance: 4.8
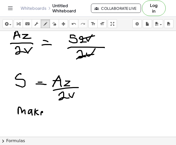
drag, startPoint x: 55, startPoint y: 111, endPoint x: 59, endPoint y: 116, distance: 6.2
drag, startPoint x: 74, startPoint y: 109, endPoint x: 75, endPoint y: 115, distance: 6.5
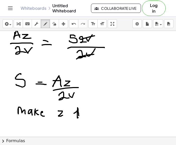
drag, startPoint x: 71, startPoint y: 114, endPoint x: 75, endPoint y: 115, distance: 5.1
drag, startPoint x: 76, startPoint y: 114, endPoint x: 78, endPoint y: 118, distance: 4.1
drag, startPoint x: 81, startPoint y: 116, endPoint x: 83, endPoint y: 118, distance: 3.3
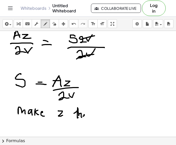
drag, startPoint x: 93, startPoint y: 112, endPoint x: 88, endPoint y: 117, distance: 6.6
drag, startPoint x: 98, startPoint y: 111, endPoint x: 97, endPoint y: 117, distance: 6.6
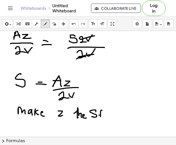
drag, startPoint x: 96, startPoint y: 116, endPoint x: 99, endPoint y: 116, distance: 3.1
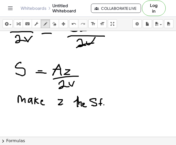
scroll to position [315, 4]
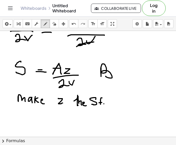
drag, startPoint x: 98, startPoint y: 68, endPoint x: 102, endPoint y: 76, distance: 9.9
drag, startPoint x: 113, startPoint y: 71, endPoint x: 113, endPoint y: 76, distance: 4.7
drag, startPoint x: 124, startPoint y: 66, endPoint x: 123, endPoint y: 74, distance: 8.0
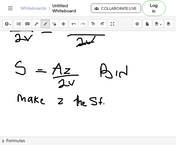
drag, startPoint x: 128, startPoint y: 76, endPoint x: 134, endPoint y: 75, distance: 6.7
drag, startPoint x: 140, startPoint y: 72, endPoint x: 144, endPoint y: 76, distance: 6.1
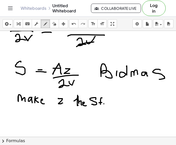
drag, startPoint x: 157, startPoint y: 70, endPoint x: 152, endPoint y: 77, distance: 8.9
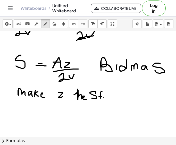
scroll to position [324, 4]
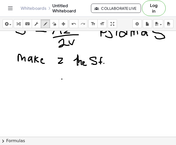
scroll to position [356, 4]
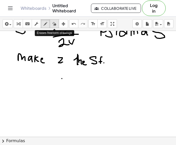
click at [52, 25] on div "button" at bounding box center [54, 24] width 7 height 6
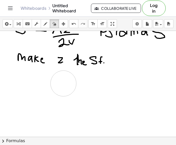
drag, startPoint x: 65, startPoint y: 85, endPoint x: 60, endPoint y: 84, distance: 5.3
click at [46, 25] on icon "button" at bounding box center [46, 24] width 4 height 6
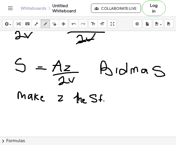
scroll to position [323, 4]
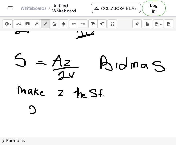
drag, startPoint x: 27, startPoint y: 109, endPoint x: 35, endPoint y: 113, distance: 9.0
drag, startPoint x: 40, startPoint y: 108, endPoint x: 42, endPoint y: 113, distance: 5.1
drag, startPoint x: 36, startPoint y: 111, endPoint x: 44, endPoint y: 111, distance: 8.3
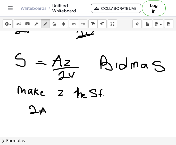
drag, startPoint x: 27, startPoint y: 119, endPoint x: 47, endPoint y: 119, distance: 20.7
drag, startPoint x: 32, startPoint y: 124, endPoint x: 38, endPoint y: 128, distance: 7.2
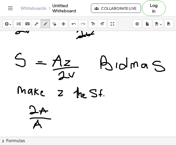
drag, startPoint x: 31, startPoint y: 126, endPoint x: 37, endPoint y: 125, distance: 5.6
drag, startPoint x: 30, startPoint y: 123, endPoint x: 39, endPoint y: 127, distance: 10.2
drag, startPoint x: 35, startPoint y: 110, endPoint x: 45, endPoint y: 112, distance: 10.6
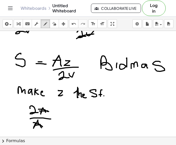
click at [54, 23] on icon "button" at bounding box center [55, 24] width 4 height 6
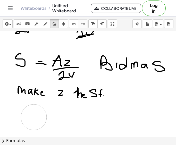
drag, startPoint x: 48, startPoint y: 121, endPoint x: 26, endPoint y: 115, distance: 23.7
click at [44, 24] on icon "button" at bounding box center [46, 24] width 4 height 6
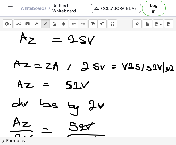
scroll to position [218, 4]
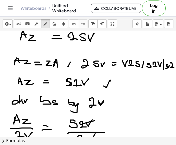
drag, startPoint x: 100, startPoint y: 86, endPoint x: 107, endPoint y: 81, distance: 9.0
click at [107, 81] on div at bounding box center [88, 78] width 176 height 531
click at [55, 26] on icon "button" at bounding box center [55, 24] width 4 height 6
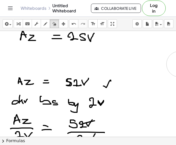
drag, startPoint x: 15, startPoint y: 59, endPoint x: 176, endPoint y: 64, distance: 161.1
click at [176, 64] on div "×" at bounding box center [88, 84] width 176 height 106
click at [43, 22] on div "button" at bounding box center [45, 24] width 7 height 6
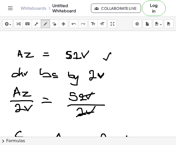
scroll to position [245, 2]
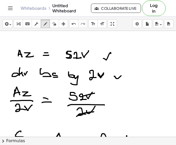
drag, startPoint x: 112, startPoint y: 76, endPoint x: 127, endPoint y: 68, distance: 16.9
click at [127, 68] on div at bounding box center [88, 51] width 176 height 531
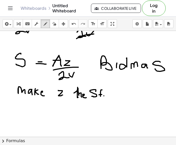
scroll to position [323, 2]
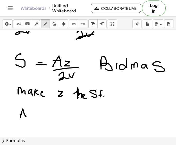
drag, startPoint x: 20, startPoint y: 112, endPoint x: 24, endPoint y: 117, distance: 6.2
drag, startPoint x: 18, startPoint y: 116, endPoint x: 23, endPoint y: 115, distance: 4.9
drag, startPoint x: 32, startPoint y: 113, endPoint x: 35, endPoint y: 118, distance: 5.7
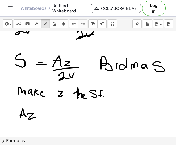
drag, startPoint x: 47, startPoint y: 115, endPoint x: 51, endPoint y: 117, distance: 5.1
drag, startPoint x: 48, startPoint y: 118, endPoint x: 57, endPoint y: 117, distance: 9.1
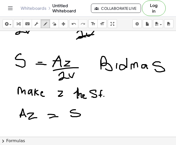
drag, startPoint x: 72, startPoint y: 110, endPoint x: 69, endPoint y: 116, distance: 6.6
drag, startPoint x: 83, startPoint y: 112, endPoint x: 86, endPoint y: 117, distance: 5.1
drag, startPoint x: 87, startPoint y: 112, endPoint x: 93, endPoint y: 110, distance: 6.7
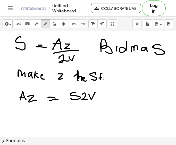
scroll to position [345, 2]
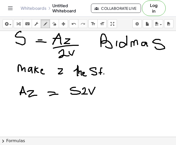
drag, startPoint x: 18, startPoint y: 101, endPoint x: 39, endPoint y: 104, distance: 21.5
drag, startPoint x: 22, startPoint y: 114, endPoint x: 28, endPoint y: 117, distance: 6.0
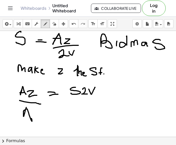
drag, startPoint x: 20, startPoint y: 114, endPoint x: 30, endPoint y: 114, distance: 10.1
drag, startPoint x: 66, startPoint y: 99, endPoint x: 94, endPoint y: 108, distance: 29.6
drag, startPoint x: 82, startPoint y: 109, endPoint x: 88, endPoint y: 124, distance: 16.2
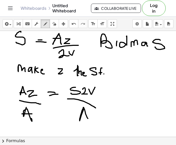
drag, startPoint x: 77, startPoint y: 113, endPoint x: 84, endPoint y: 115, distance: 7.5
drag, startPoint x: 20, startPoint y: 117, endPoint x: 27, endPoint y: 114, distance: 7.6
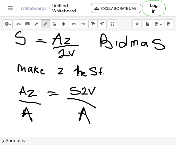
drag, startPoint x: 20, startPoint y: 92, endPoint x: 24, endPoint y: 88, distance: 5.5
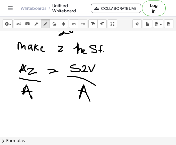
scroll to position [372, 2]
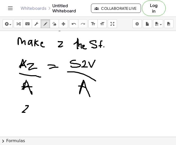
drag, startPoint x: 24, startPoint y: 106, endPoint x: 26, endPoint y: 113, distance: 6.7
drag, startPoint x: 41, startPoint y: 108, endPoint x: 47, endPoint y: 108, distance: 5.7
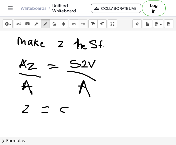
drag, startPoint x: 65, startPoint y: 108, endPoint x: 71, endPoint y: 116, distance: 10.7
drag, startPoint x: 65, startPoint y: 113, endPoint x: 69, endPoint y: 117, distance: 5.1
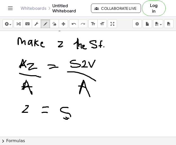
drag, startPoint x: 64, startPoint y: 120, endPoint x: 60, endPoint y: 117, distance: 4.7
drag, startPoint x: 68, startPoint y: 117, endPoint x: 61, endPoint y: 119, distance: 7.6
drag, startPoint x: 74, startPoint y: 113, endPoint x: 83, endPoint y: 117, distance: 10.9
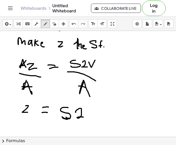
drag, startPoint x: 83, startPoint y: 111, endPoint x: 92, endPoint y: 110, distance: 8.8
drag, startPoint x: 62, startPoint y: 123, endPoint x: 90, endPoint y: 124, distance: 28.7
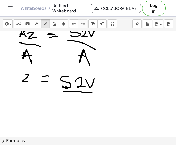
scroll to position [404, 2]
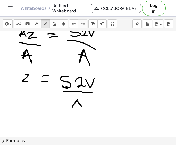
drag, startPoint x: 71, startPoint y: 106, endPoint x: 79, endPoint y: 108, distance: 8.5
drag, startPoint x: 73, startPoint y: 105, endPoint x: 79, endPoint y: 104, distance: 6.3
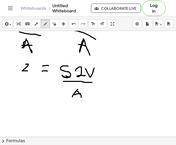
scroll to position [416, 2]
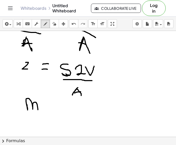
drag, startPoint x: 25, startPoint y: 105, endPoint x: 36, endPoint y: 110, distance: 11.9
drag, startPoint x: 42, startPoint y: 105, endPoint x: 49, endPoint y: 111, distance: 9.5
drag, startPoint x: 52, startPoint y: 105, endPoint x: 56, endPoint y: 107, distance: 4.4
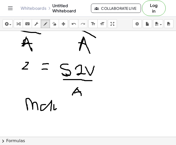
drag, startPoint x: 53, startPoint y: 105, endPoint x: 53, endPoint y: 117, distance: 11.4
drag, startPoint x: 53, startPoint y: 110, endPoint x: 59, endPoint y: 112, distance: 6.5
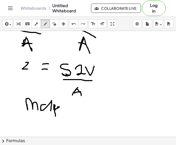
drag, startPoint x: 61, startPoint y: 109, endPoint x: 68, endPoint y: 113, distance: 7.9
drag, startPoint x: 79, startPoint y: 109, endPoint x: 86, endPoint y: 103, distance: 9.0
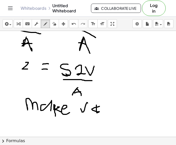
drag, startPoint x: 95, startPoint y: 105, endPoint x: 98, endPoint y: 106, distance: 3.5
drag, startPoint x: 98, startPoint y: 105, endPoint x: 101, endPoint y: 111, distance: 6.5
drag, startPoint x: 103, startPoint y: 111, endPoint x: 108, endPoint y: 111, distance: 5.2
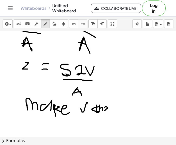
drag, startPoint x: 119, startPoint y: 109, endPoint x: 117, endPoint y: 114, distance: 5.6
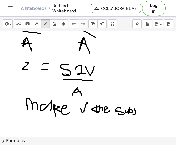
drag, startPoint x: 133, startPoint y: 109, endPoint x: 131, endPoint y: 114, distance: 5.5
drag, startPoint x: 142, startPoint y: 111, endPoint x: 142, endPoint y: 114, distance: 3.1
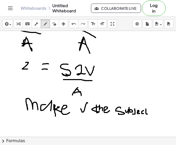
drag, startPoint x: 144, startPoint y: 109, endPoint x: 146, endPoint y: 114, distance: 5.1
drag, startPoint x: 142, startPoint y: 113, endPoint x: 147, endPoint y: 112, distance: 5.0
drag, startPoint x: 155, startPoint y: 110, endPoint x: 153, endPoint y: 117, distance: 7.8
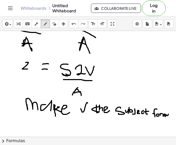
drag, startPoint x: 165, startPoint y: 115, endPoint x: 167, endPoint y: 118, distance: 3.3
drag, startPoint x: 168, startPoint y: 112, endPoint x: 168, endPoint y: 117, distance: 4.7
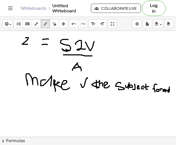
scroll to position [441, 2]
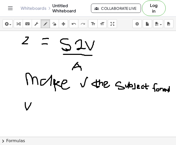
drag, startPoint x: 23, startPoint y: 103, endPoint x: 29, endPoint y: 103, distance: 5.9
drag, startPoint x: 34, startPoint y: 106, endPoint x: 34, endPoint y: 110, distance: 4.1
drag, startPoint x: 34, startPoint y: 110, endPoint x: 42, endPoint y: 110, distance: 8.3
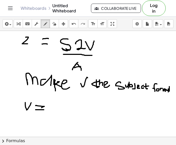
drag, startPoint x: 55, startPoint y: 104, endPoint x: 68, endPoint y: 108, distance: 14.4
drag, startPoint x: 72, startPoint y: 105, endPoint x: 71, endPoint y: 109, distance: 3.8
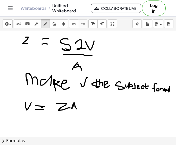
drag, startPoint x: 70, startPoint y: 108, endPoint x: 77, endPoint y: 107, distance: 7.3
drag, startPoint x: 54, startPoint y: 115, endPoint x: 79, endPoint y: 115, distance: 25.1
drag, startPoint x: 68, startPoint y: 118, endPoint x: 63, endPoint y: 124, distance: 8.5
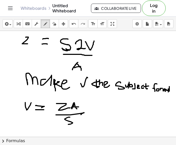
drag, startPoint x: 75, startPoint y: 118, endPoint x: 80, endPoint y: 122, distance: 6.6
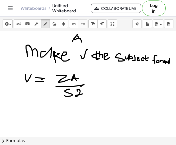
scroll to position [472, 2]
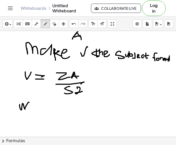
drag, startPoint x: 18, startPoint y: 105, endPoint x: 29, endPoint y: 108, distance: 11.6
drag, startPoint x: 36, startPoint y: 104, endPoint x: 36, endPoint y: 110, distance: 6.5
drag, startPoint x: 40, startPoint y: 103, endPoint x: 39, endPoint y: 112, distance: 8.6
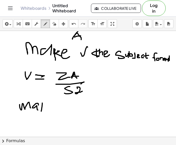
drag, startPoint x: 44, startPoint y: 107, endPoint x: 44, endPoint y: 110, distance: 3.4
drag, startPoint x: 47, startPoint y: 110, endPoint x: 53, endPoint y: 112, distance: 5.9
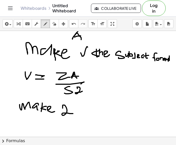
drag, startPoint x: 61, startPoint y: 109, endPoint x: 71, endPoint y: 114, distance: 11.7
drag, startPoint x: 78, startPoint y: 104, endPoint x: 78, endPoint y: 112, distance: 7.5
drag, startPoint x: 77, startPoint y: 109, endPoint x: 80, endPoint y: 108, distance: 3.5
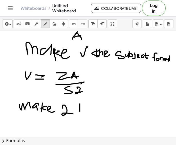
drag, startPoint x: 80, startPoint y: 105, endPoint x: 80, endPoint y: 109, distance: 3.9
drag, startPoint x: 80, startPoint y: 109, endPoint x: 81, endPoint y: 111, distance: 2.9
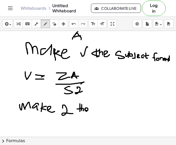
drag, startPoint x: 97, startPoint y: 106, endPoint x: 98, endPoint y: 111, distance: 4.9
drag, startPoint x: 98, startPoint y: 111, endPoint x: 101, endPoint y: 111, distance: 3.1
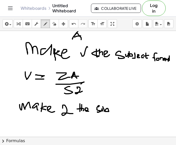
drag, startPoint x: 101, startPoint y: 107, endPoint x: 103, endPoint y: 112, distance: 4.9
drag, startPoint x: 109, startPoint y: 107, endPoint x: 107, endPoint y: 112, distance: 4.7
drag, startPoint x: 111, startPoint y: 111, endPoint x: 113, endPoint y: 112, distance: 3.2
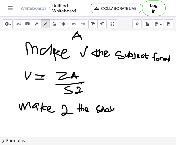
drag, startPoint x: 118, startPoint y: 110, endPoint x: 118, endPoint y: 113, distance: 3.1
drag, startPoint x: 120, startPoint y: 110, endPoint x: 121, endPoint y: 116, distance: 5.7
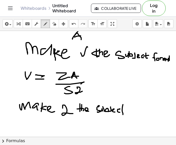
drag, startPoint x: 118, startPoint y: 109, endPoint x: 123, endPoint y: 110, distance: 5.2
drag, startPoint x: 129, startPoint y: 109, endPoint x: 134, endPoint y: 110, distance: 4.9
drag, startPoint x: 134, startPoint y: 111, endPoint x: 134, endPoint y: 114, distance: 2.9
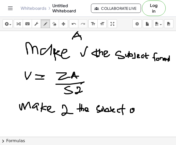
drag, startPoint x: 134, startPoint y: 114, endPoint x: 137, endPoint y: 110, distance: 5.3
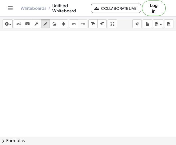
scroll to position [585, 2]
drag, startPoint x: 43, startPoint y: 41, endPoint x: 43, endPoint y: 50, distance: 9.3
drag, startPoint x: 46, startPoint y: 43, endPoint x: 45, endPoint y: 51, distance: 8.6
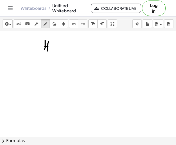
drag, startPoint x: 48, startPoint y: 47, endPoint x: 51, endPoint y: 48, distance: 3.2
drag, startPoint x: 52, startPoint y: 51, endPoint x: 57, endPoint y: 50, distance: 4.7
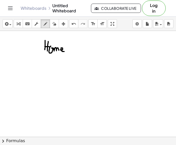
drag, startPoint x: 59, startPoint y: 50, endPoint x: 62, endPoint y: 52, distance: 3.5
drag, startPoint x: 73, startPoint y: 44, endPoint x: 76, endPoint y: 52, distance: 9.6
drag, startPoint x: 79, startPoint y: 49, endPoint x: 82, endPoint y: 50, distance: 2.9
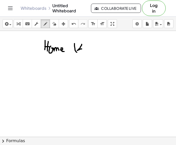
drag, startPoint x: 84, startPoint y: 48, endPoint x: 87, endPoint y: 52, distance: 4.6
drag, startPoint x: 87, startPoint y: 52, endPoint x: 89, endPoint y: 49, distance: 4.0
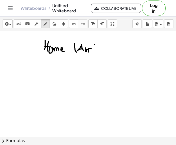
drag, startPoint x: 93, startPoint y: 45, endPoint x: 92, endPoint y: 53, distance: 8.3
drag, startPoint x: 93, startPoint y: 49, endPoint x: 97, endPoint y: 51, distance: 4.2
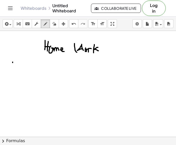
drag, startPoint x: 9, startPoint y: 63, endPoint x: 9, endPoint y: 67, distance: 4.4
drag, startPoint x: 26, startPoint y: 63, endPoint x: 23, endPoint y: 73, distance: 10.3
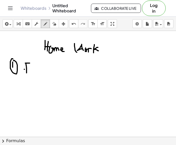
drag, startPoint x: 21, startPoint y: 70, endPoint x: 26, endPoint y: 69, distance: 5.7
drag, startPoint x: 30, startPoint y: 68, endPoint x: 34, endPoint y: 70, distance: 3.8
drag, startPoint x: 30, startPoint y: 71, endPoint x: 37, endPoint y: 71, distance: 7.0
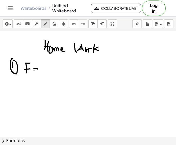
click at [52, 24] on div "button" at bounding box center [54, 24] width 7 height 6
drag, startPoint x: 40, startPoint y: 71, endPoint x: 34, endPoint y: 71, distance: 6.5
drag, startPoint x: 34, startPoint y: 71, endPoint x: 32, endPoint y: 69, distance: 3.1
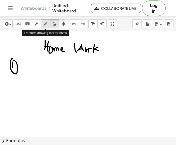
click at [46, 24] on icon "button" at bounding box center [46, 24] width 4 height 6
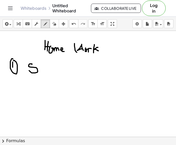
drag, startPoint x: 26, startPoint y: 64, endPoint x: 26, endPoint y: 71, distance: 6.8
drag, startPoint x: 37, startPoint y: 65, endPoint x: 37, endPoint y: 71, distance: 5.7
drag, startPoint x: 44, startPoint y: 67, endPoint x: 46, endPoint y: 67, distance: 2.6
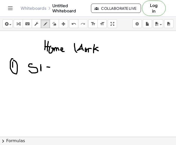
drag, startPoint x: 43, startPoint y: 69, endPoint x: 48, endPoint y: 70, distance: 4.7
drag, startPoint x: 64, startPoint y: 71, endPoint x: 70, endPoint y: 72, distance: 5.9
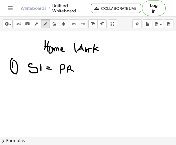
drag, startPoint x: 71, startPoint y: 67, endPoint x: 76, endPoint y: 66, distance: 5.8
drag, startPoint x: 74, startPoint y: 66, endPoint x: 74, endPoint y: 73, distance: 6.5
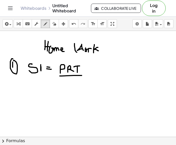
drag, startPoint x: 56, startPoint y: 76, endPoint x: 78, endPoint y: 76, distance: 22.0
drag, startPoint x: 62, startPoint y: 82, endPoint x: 63, endPoint y: 86, distance: 3.6
drag, startPoint x: 66, startPoint y: 81, endPoint x: 71, endPoint y: 80, distance: 5.4
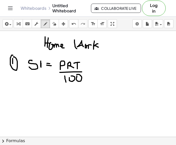
scroll to position [590, 4]
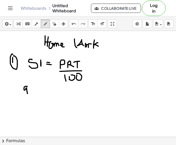
drag, startPoint x: 24, startPoint y: 87, endPoint x: 24, endPoint y: 94, distance: 6.7
drag, startPoint x: 33, startPoint y: 91, endPoint x: 39, endPoint y: 93, distance: 6.1
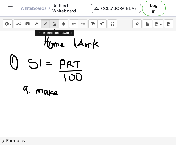
click at [54, 24] on icon "button" at bounding box center [55, 24] width 4 height 6
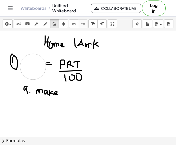
click at [45, 25] on icon "button" at bounding box center [46, 24] width 4 height 6
drag, startPoint x: 31, startPoint y: 60, endPoint x: 25, endPoint y: 67, distance: 9.1
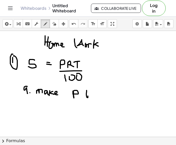
drag, startPoint x: 83, startPoint y: 91, endPoint x: 84, endPoint y: 96, distance: 5.8
drag, startPoint x: 81, startPoint y: 95, endPoint x: 85, endPoint y: 94, distance: 4.1
drag, startPoint x: 86, startPoint y: 92, endPoint x: 89, endPoint y: 96, distance: 5.5
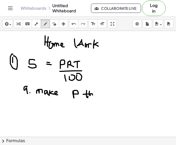
drag, startPoint x: 90, startPoint y: 96, endPoint x: 94, endPoint y: 97, distance: 3.4
drag, startPoint x: 104, startPoint y: 93, endPoint x: 101, endPoint y: 97, distance: 5.1
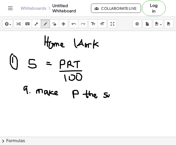
drag, startPoint x: 104, startPoint y: 95, endPoint x: 106, endPoint y: 97, distance: 3.3
drag, startPoint x: 107, startPoint y: 93, endPoint x: 109, endPoint y: 97, distance: 4.9
drag, startPoint x: 114, startPoint y: 92, endPoint x: 112, endPoint y: 97, distance: 5.1
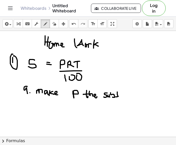
drag, startPoint x: 116, startPoint y: 96, endPoint x: 118, endPoint y: 99, distance: 2.8
drag, startPoint x: 122, startPoint y: 95, endPoint x: 123, endPoint y: 99, distance: 3.7
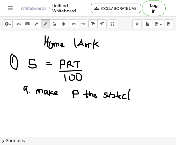
drag, startPoint x: 125, startPoint y: 95, endPoint x: 125, endPoint y: 98, distance: 3.6
drag, startPoint x: 123, startPoint y: 96, endPoint x: 127, endPoint y: 95, distance: 3.7
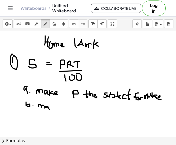
drag, startPoint x: 47, startPoint y: 105, endPoint x: 48, endPoint y: 109, distance: 4.6
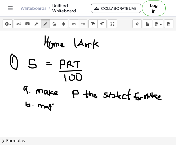
drag, startPoint x: 50, startPoint y: 106, endPoint x: 50, endPoint y: 110, distance: 3.6
drag, startPoint x: 52, startPoint y: 109, endPoint x: 55, endPoint y: 110, distance: 3.0
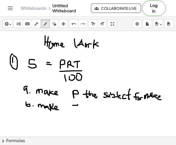
drag, startPoint x: 69, startPoint y: 106, endPoint x: 74, endPoint y: 105, distance: 4.7
drag, startPoint x: 71, startPoint y: 106, endPoint x: 72, endPoint y: 111, distance: 4.7
drag, startPoint x: 85, startPoint y: 105, endPoint x: 83, endPoint y: 111, distance: 6.3
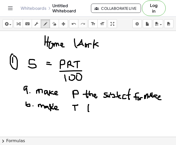
drag, startPoint x: 82, startPoint y: 109, endPoint x: 87, endPoint y: 107, distance: 5.9
drag, startPoint x: 88, startPoint y: 109, endPoint x: 91, endPoint y: 112, distance: 4.2
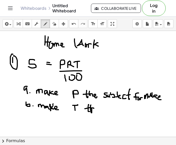
drag, startPoint x: 93, startPoint y: 112, endPoint x: 97, endPoint y: 112, distance: 4.0
drag, startPoint x: 105, startPoint y: 109, endPoint x: 109, endPoint y: 110, distance: 3.6
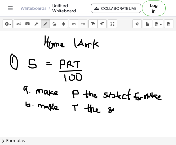
drag, startPoint x: 109, startPoint y: 110, endPoint x: 111, endPoint y: 112, distance: 3.2
drag, startPoint x: 113, startPoint y: 106, endPoint x: 114, endPoint y: 111, distance: 4.3
drag, startPoint x: 118, startPoint y: 107, endPoint x: 117, endPoint y: 111, distance: 4.7
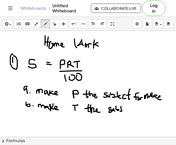
drag, startPoint x: 123, startPoint y: 108, endPoint x: 125, endPoint y: 112, distance: 3.9
drag, startPoint x: 127, startPoint y: 106, endPoint x: 127, endPoint y: 113, distance: 7.2
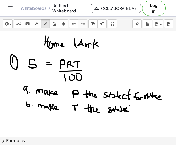
drag, startPoint x: 124, startPoint y: 109, endPoint x: 128, endPoint y: 109, distance: 3.9
drag, startPoint x: 138, startPoint y: 106, endPoint x: 136, endPoint y: 114, distance: 8.2
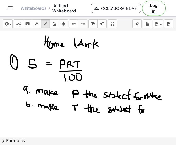
drag, startPoint x: 135, startPoint y: 110, endPoint x: 143, endPoint y: 110, distance: 8.3
drag, startPoint x: 143, startPoint y: 112, endPoint x: 151, endPoint y: 113, distance: 8.2
drag, startPoint x: 153, startPoint y: 111, endPoint x: 156, endPoint y: 111, distance: 2.9
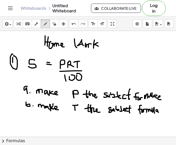
drag, startPoint x: 156, startPoint y: 111, endPoint x: 160, endPoint y: 113, distance: 4.8
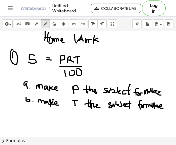
scroll to position [595, 4]
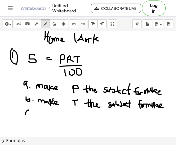
drag, startPoint x: 25, startPoint y: 111, endPoint x: 26, endPoint y: 116, distance: 5.1
drag, startPoint x: 33, startPoint y: 113, endPoint x: 41, endPoint y: 115, distance: 8.8
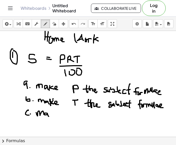
drag, startPoint x: 43, startPoint y: 113, endPoint x: 46, endPoint y: 114, distance: 3.0
drag, startPoint x: 50, startPoint y: 113, endPoint x: 52, endPoint y: 116, distance: 3.7
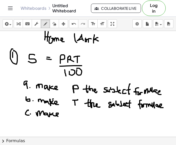
drag, startPoint x: 53, startPoint y: 116, endPoint x: 57, endPoint y: 117, distance: 4.3
drag, startPoint x: 71, startPoint y: 111, endPoint x: 76, endPoint y: 117, distance: 7.3
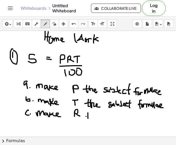
drag, startPoint x: 83, startPoint y: 117, endPoint x: 86, endPoint y: 116, distance: 3.4
drag, startPoint x: 86, startPoint y: 114, endPoint x: 88, endPoint y: 119, distance: 5.2
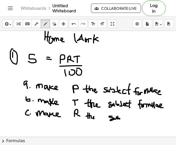
drag, startPoint x: 109, startPoint y: 117, endPoint x: 115, endPoint y: 119, distance: 6.6
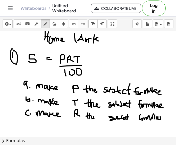
click at [53, 27] on icon "button" at bounding box center [55, 24] width 4 height 6
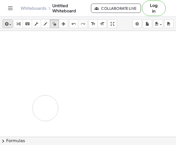
click at [8, 24] on icon "button" at bounding box center [6, 24] width 5 height 6
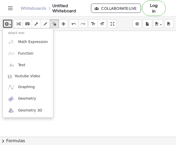
click at [10, 25] on span "button" at bounding box center [10, 24] width 2 height 1
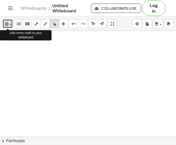
click at [9, 26] on button "insert" at bounding box center [8, 23] width 10 height 9
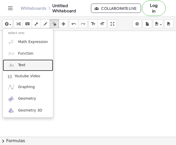
click at [22, 63] on span "Text" at bounding box center [21, 65] width 7 height 5
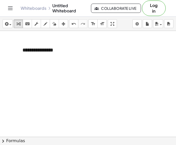
click at [42, 46] on div "**********" at bounding box center [56, 50] width 78 height 18
click at [53, 52] on div "**********" at bounding box center [56, 50] width 78 height 18
paste div
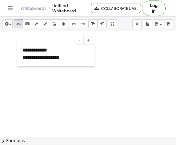
click at [19, 50] on div at bounding box center [19, 53] width 5 height 25
click at [19, 50] on div "**********" at bounding box center [56, 53] width 78 height 25
click at [22, 58] on div "**********" at bounding box center [55, 57] width 67 height 7
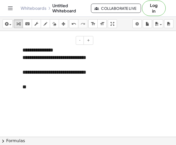
click at [37, 93] on div "**********" at bounding box center [56, 68] width 78 height 55
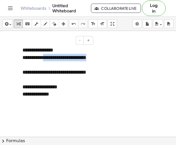
drag, startPoint x: 41, startPoint y: 58, endPoint x: 42, endPoint y: 64, distance: 7.0
click at [42, 64] on div "**********" at bounding box center [55, 61] width 67 height 15
copy div "**********"
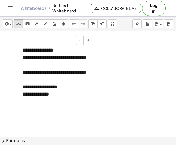
click at [59, 96] on div "**********" at bounding box center [55, 94] width 67 height 7
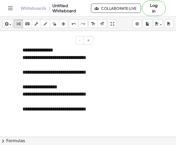
click at [47, 118] on div "**********" at bounding box center [55, 113] width 67 height 15
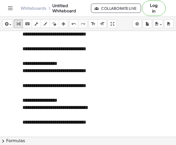
scroll to position [626, 4]
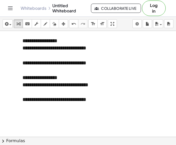
scroll to position [642, 4]
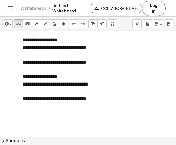
click at [46, 108] on div "**********" at bounding box center [55, 102] width 67 height 15
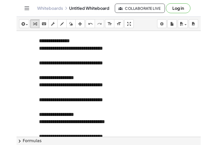
scroll to position [604, 0]
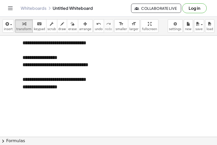
scroll to position [666, 0]
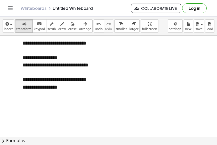
click at [66, 96] on div "**********" at bounding box center [55, 87] width 67 height 22
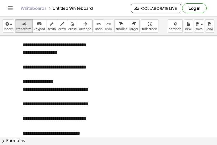
scroll to position [708, 0]
